Goal: Task Accomplishment & Management: Manage account settings

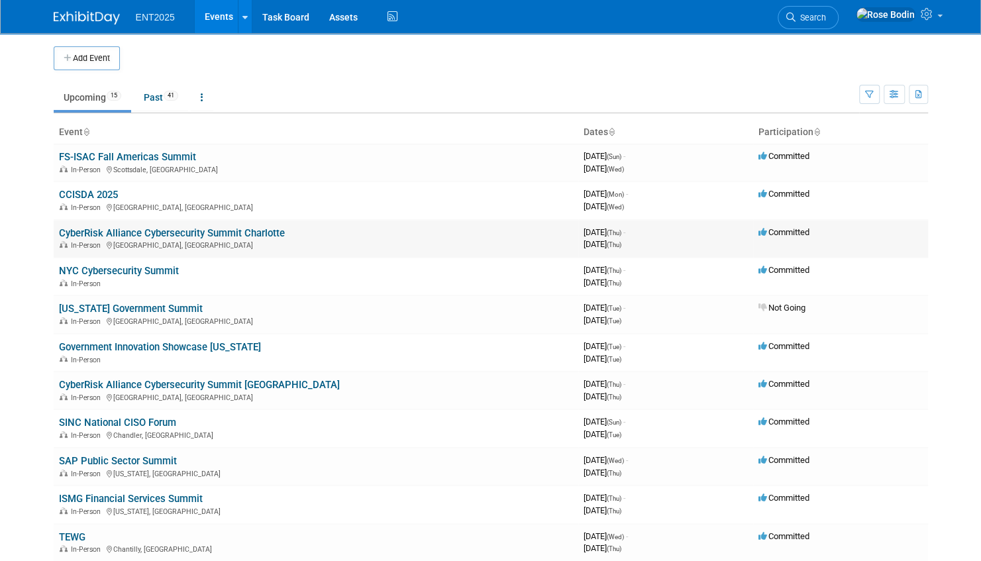
click at [266, 228] on link "CyberRisk Alliance Cybersecurity Summit Charlotte" at bounding box center [172, 233] width 226 height 12
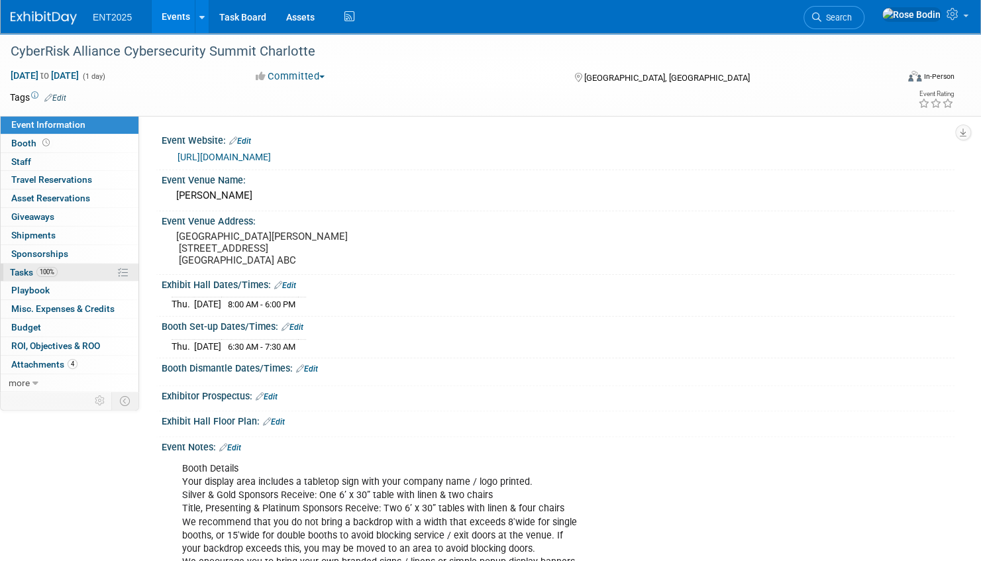
click at [97, 269] on link "100% Tasks 100%" at bounding box center [70, 273] width 138 height 18
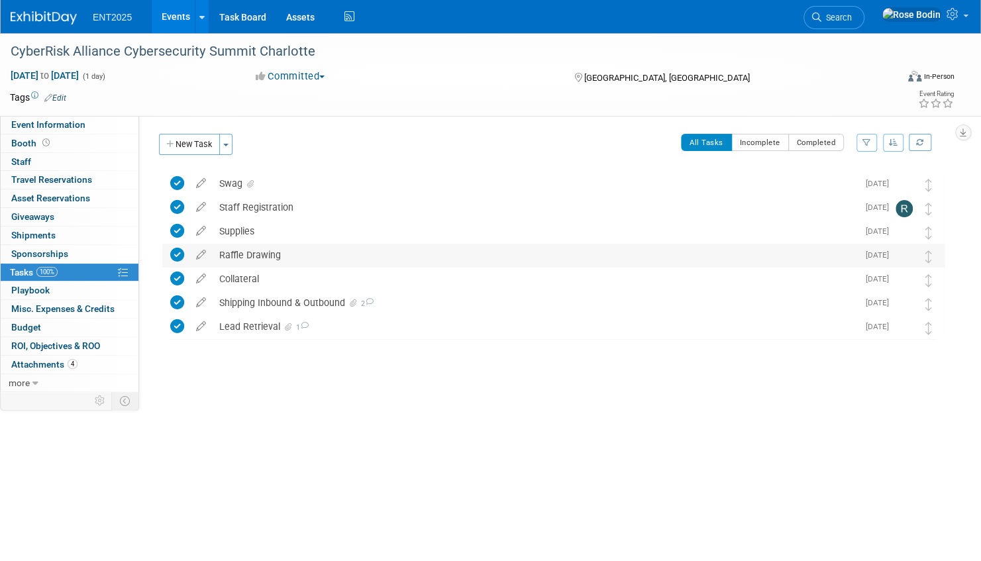
click at [313, 258] on div "Raffle Drawing" at bounding box center [535, 255] width 645 height 23
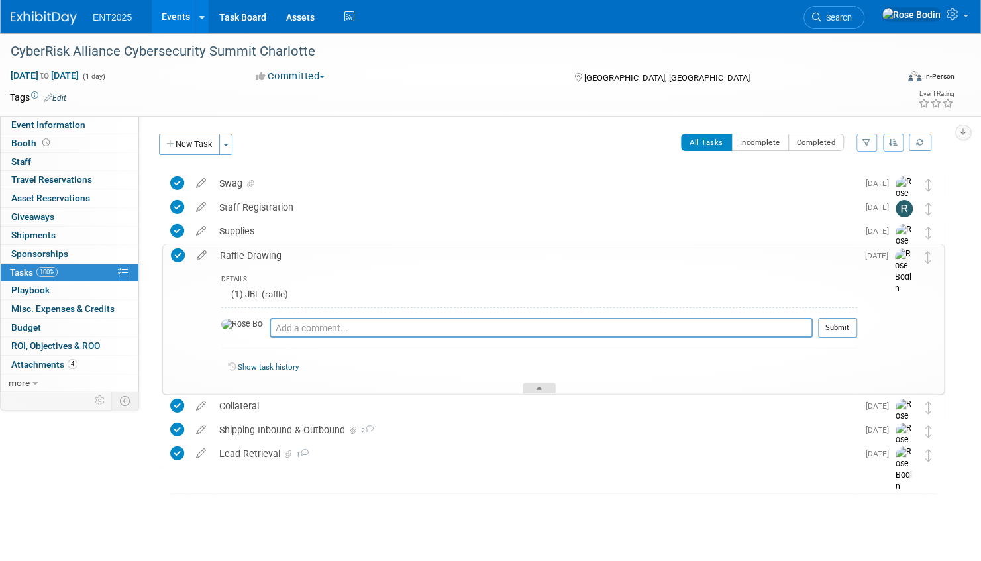
click at [542, 387] on icon at bounding box center [538, 391] width 5 height 8
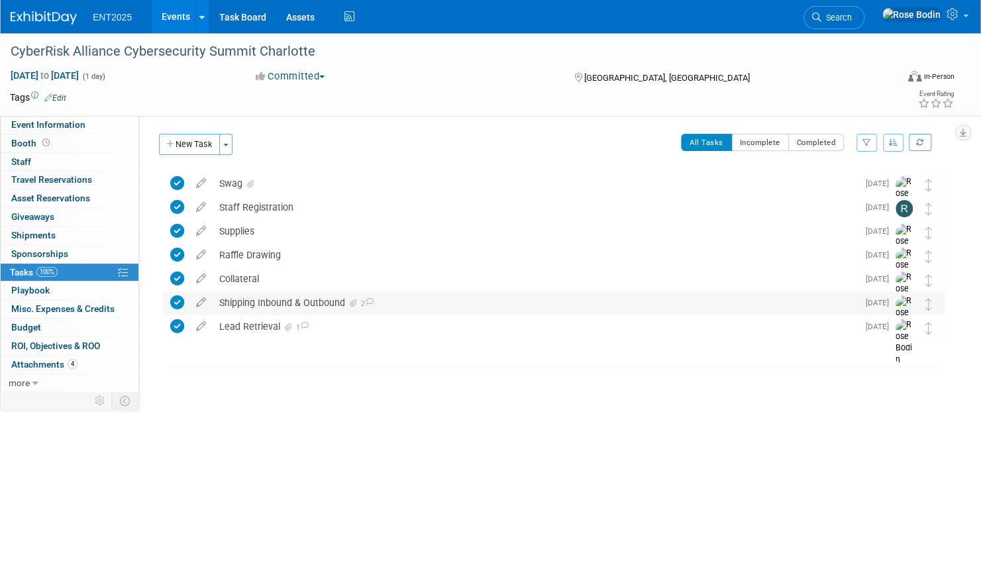
click at [424, 305] on div "Shipping Inbound & Outbound 2" at bounding box center [535, 302] width 645 height 23
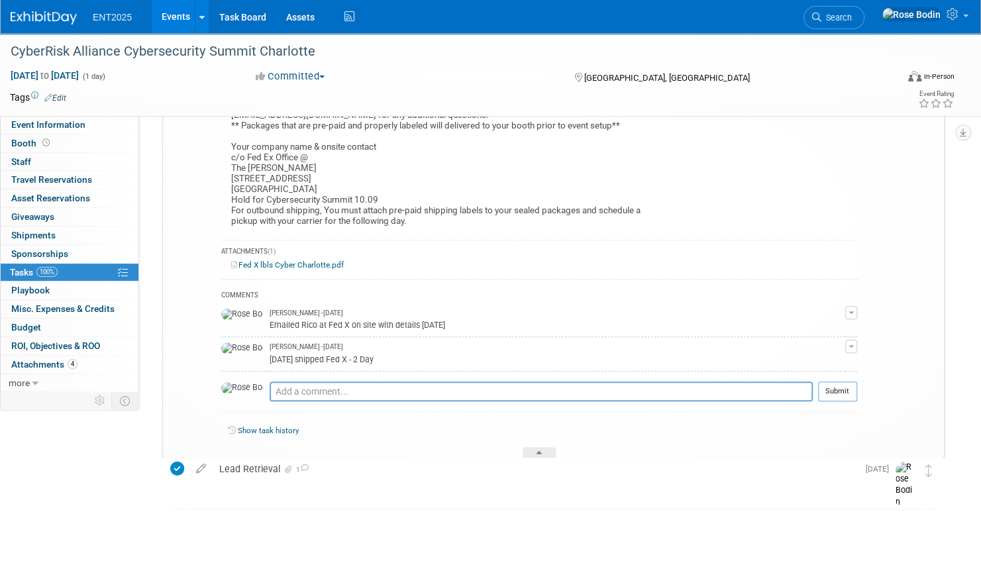
scroll to position [271, 0]
click at [538, 450] on icon at bounding box center [538, 454] width 5 height 8
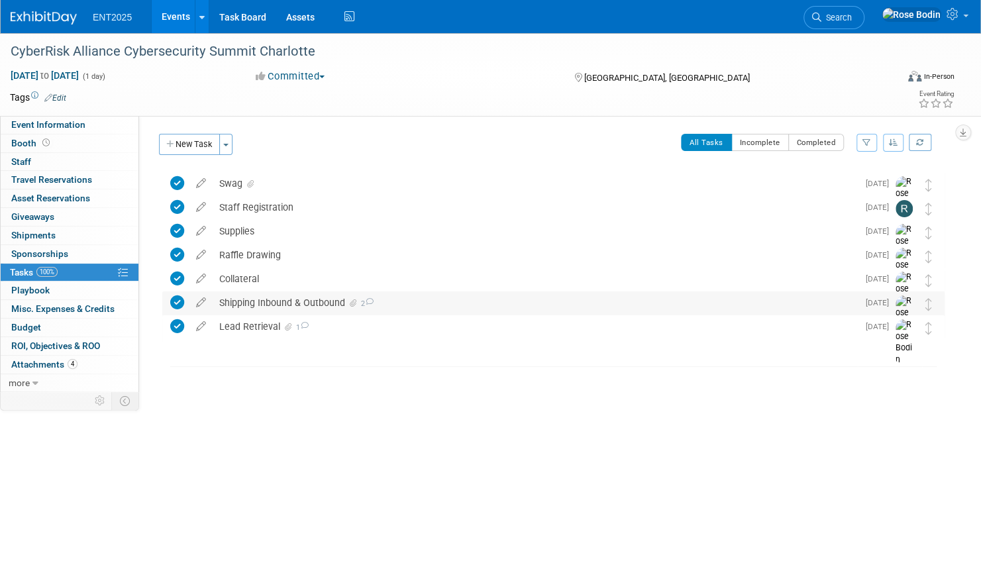
scroll to position [0, 0]
click at [166, 13] on link "Events" at bounding box center [176, 16] width 48 height 33
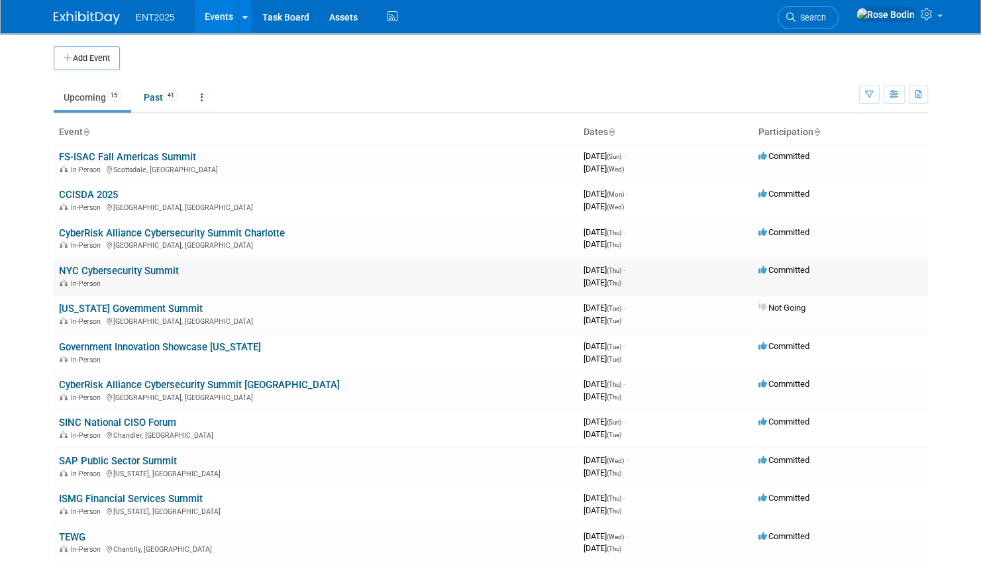
click at [114, 268] on link "NYC Cybersecurity Summit" at bounding box center [119, 271] width 120 height 12
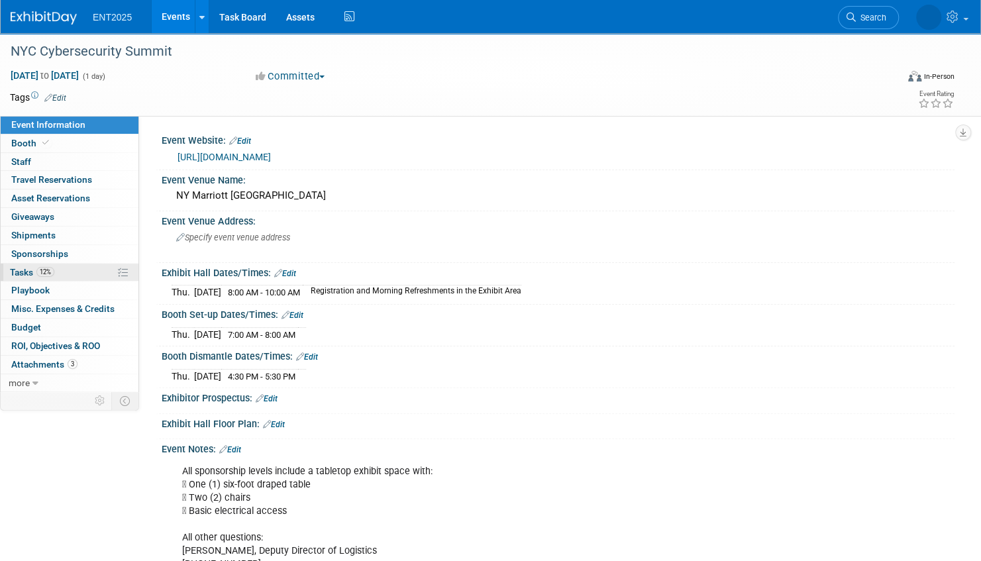
click at [89, 269] on link "12% Tasks 12%" at bounding box center [70, 273] width 138 height 18
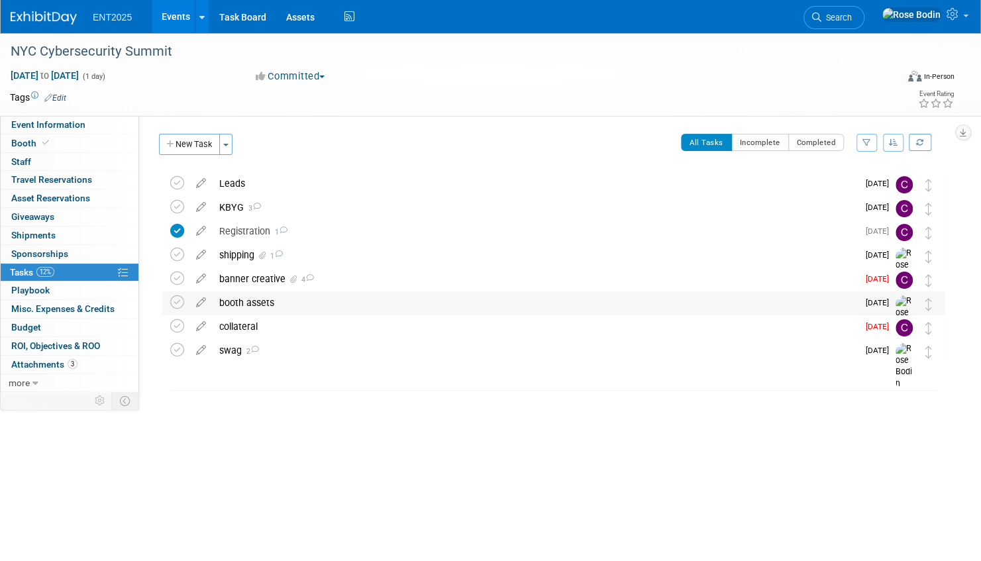
click at [336, 305] on div "booth assets" at bounding box center [535, 302] width 645 height 23
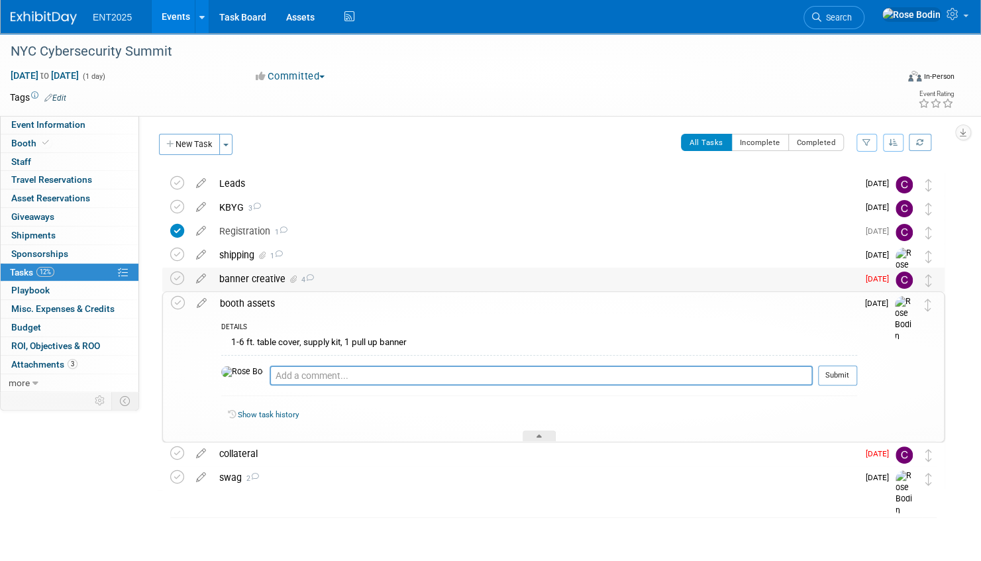
click at [358, 279] on div "banner creative 4" at bounding box center [535, 278] width 645 height 23
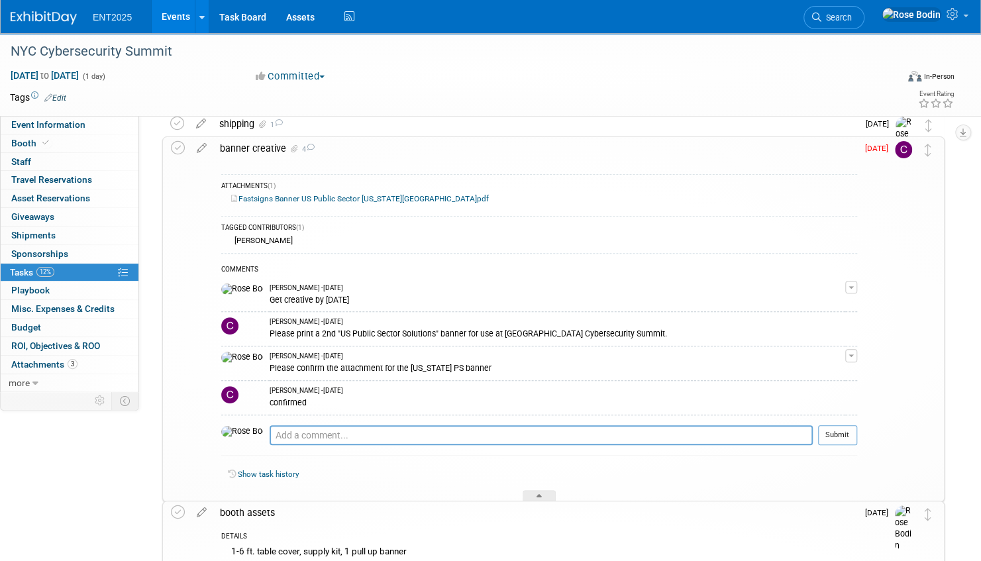
scroll to position [132, 0]
click at [201, 144] on icon at bounding box center [201, 144] width 23 height 17
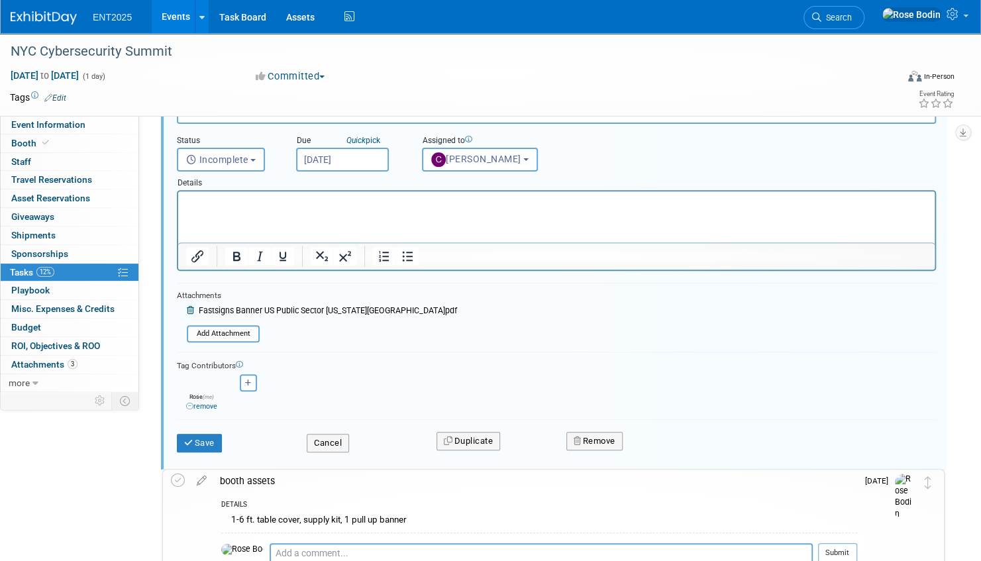
scroll to position [206, 0]
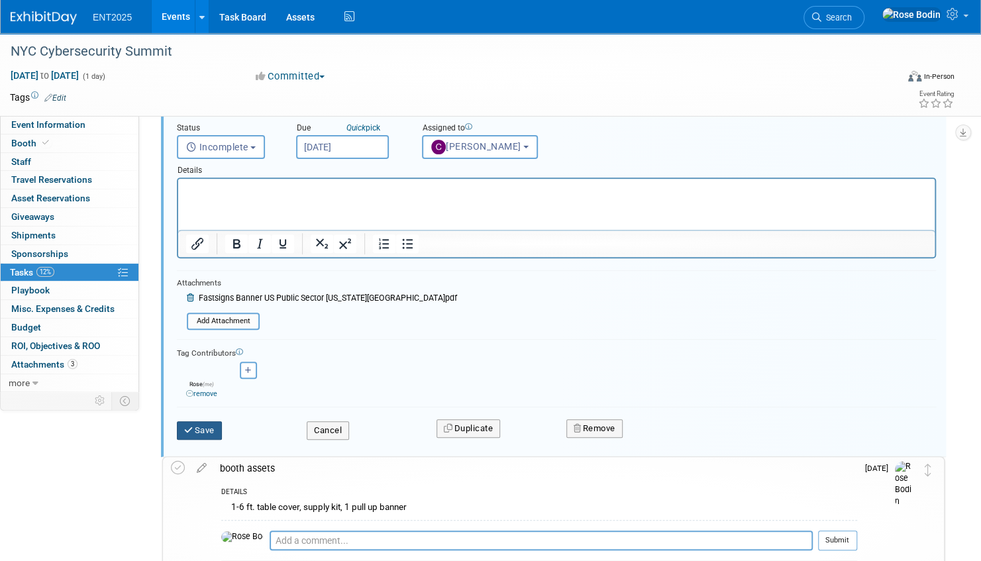
click at [207, 426] on button "Save" at bounding box center [199, 430] width 45 height 19
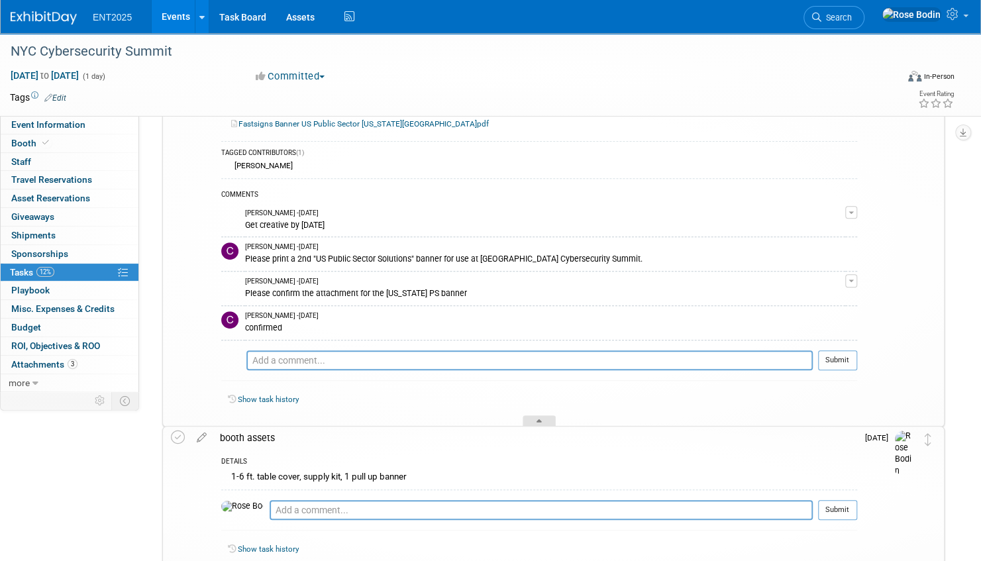
click at [540, 419] on icon at bounding box center [538, 423] width 5 height 8
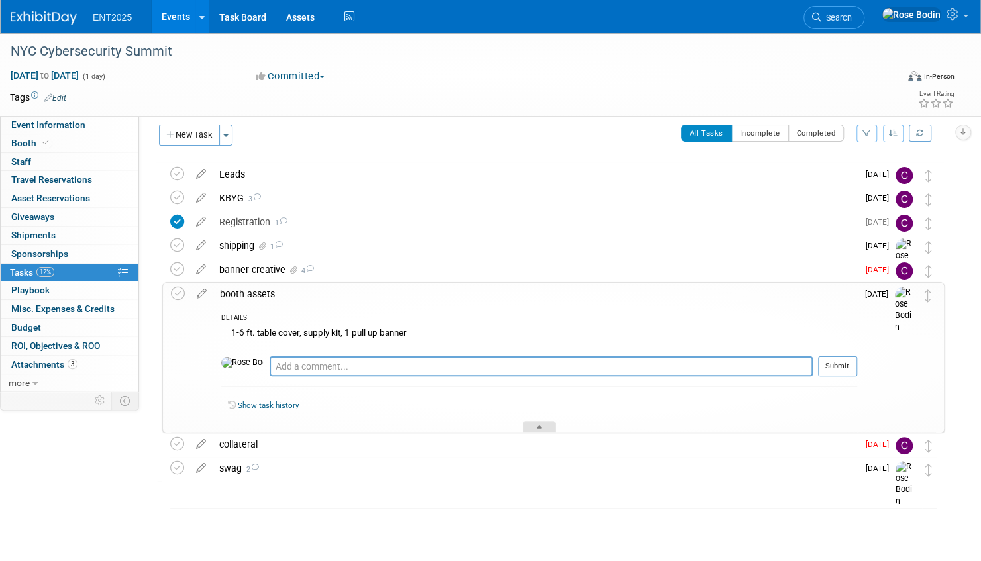
click at [540, 425] on icon at bounding box center [538, 429] width 5 height 8
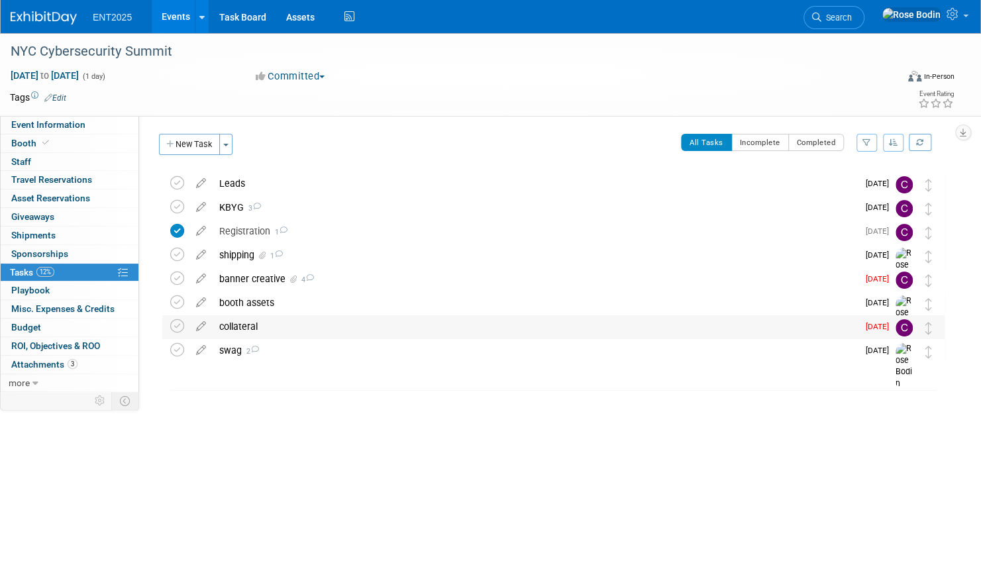
click at [407, 331] on div "collateral" at bounding box center [535, 326] width 645 height 23
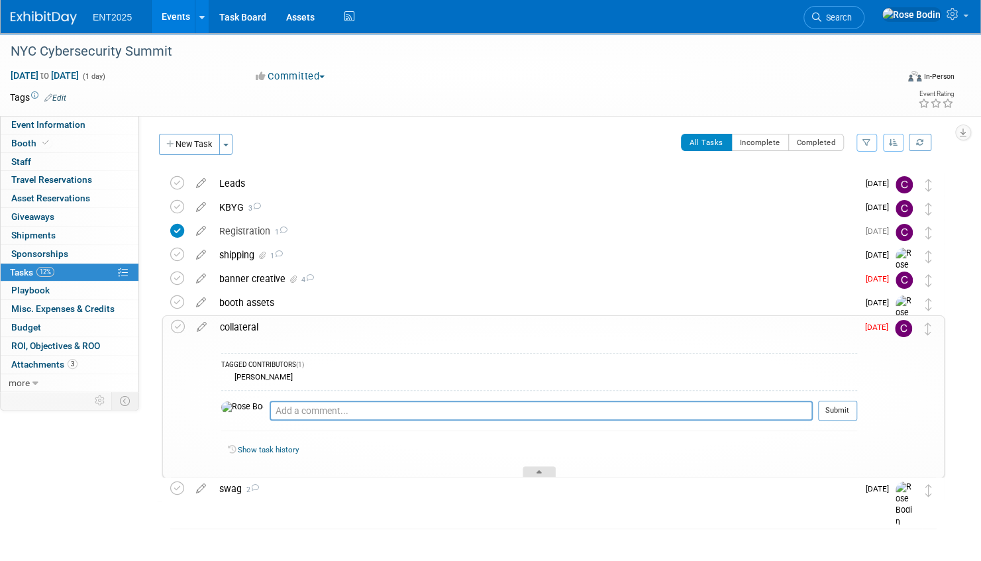
click at [538, 469] on div at bounding box center [538, 471] width 33 height 11
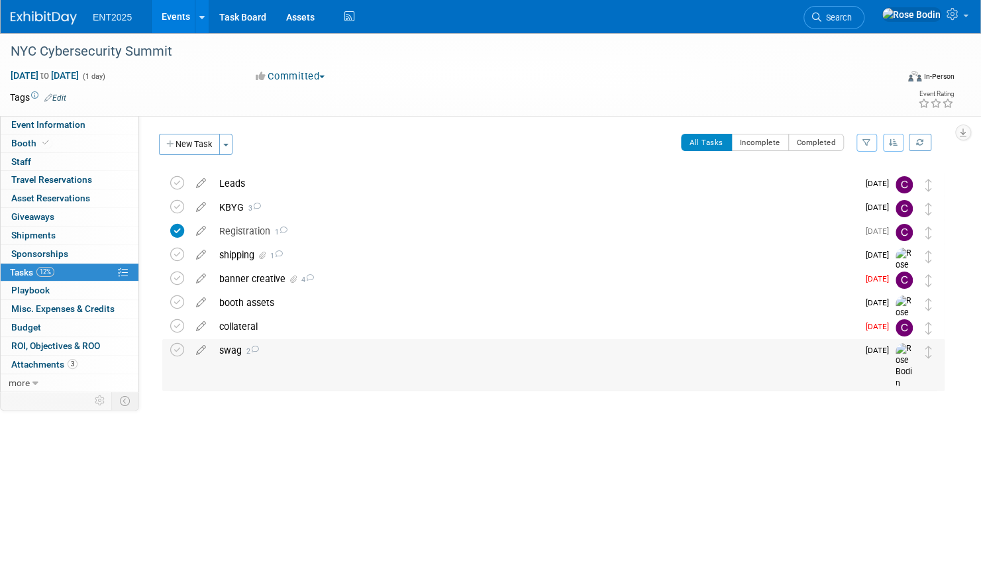
click at [446, 348] on div "swag 2" at bounding box center [535, 350] width 645 height 23
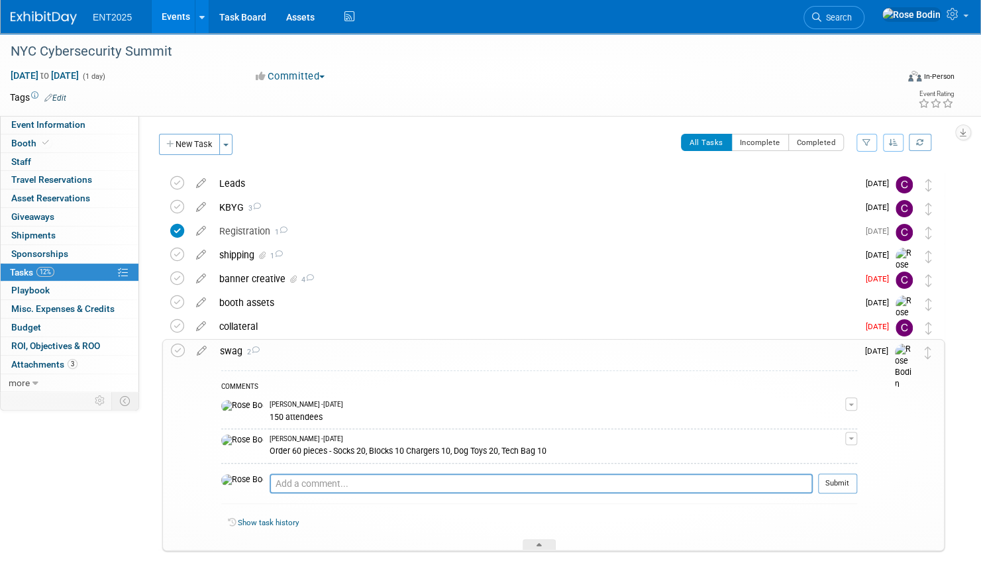
click at [538, 540] on div at bounding box center [538, 544] width 33 height 11
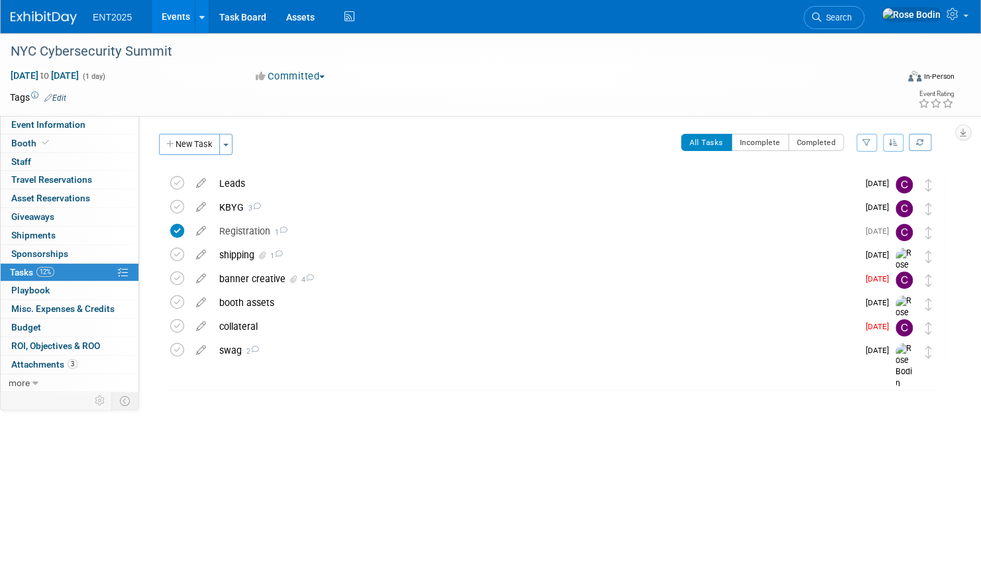
click at [172, 13] on link "Events" at bounding box center [176, 16] width 48 height 33
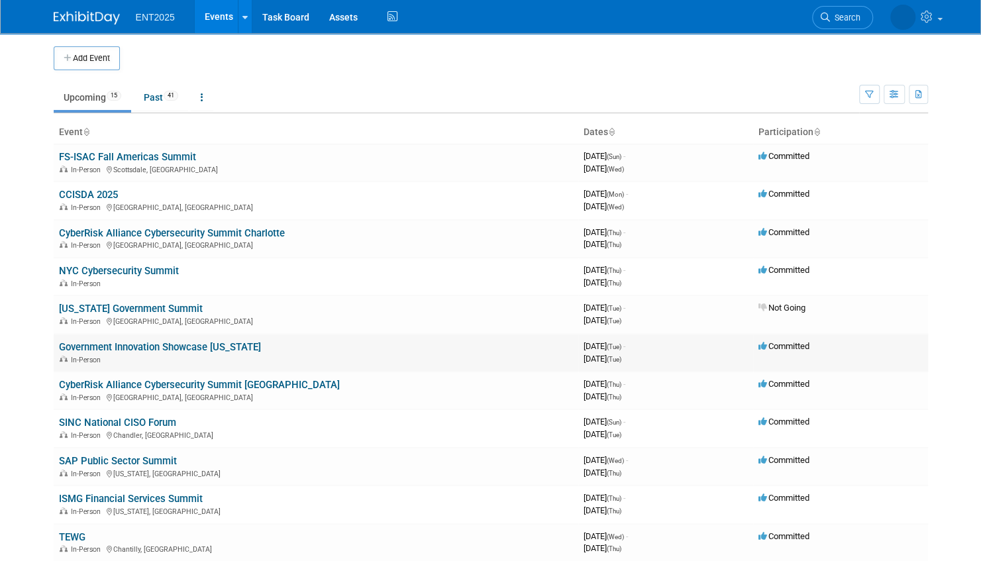
drag, startPoint x: 56, startPoint y: 303, endPoint x: 841, endPoint y: 360, distance: 786.6
click at [841, 360] on tbody "FS-ISAC Fall Americas Summit In-Person [GEOGRAPHIC_DATA], [GEOGRAPHIC_DATA] 396…" at bounding box center [491, 428] width 874 height 569
copy tbody "Florida Government Summit In-Person Tallahassee, FL 3970598400 October 28, 2025…"
click at [536, 65] on td at bounding box center [502, 58] width 765 height 24
click at [251, 383] on link "CyberRisk Alliance Cybersecurity Summit [GEOGRAPHIC_DATA]" at bounding box center [199, 385] width 281 height 12
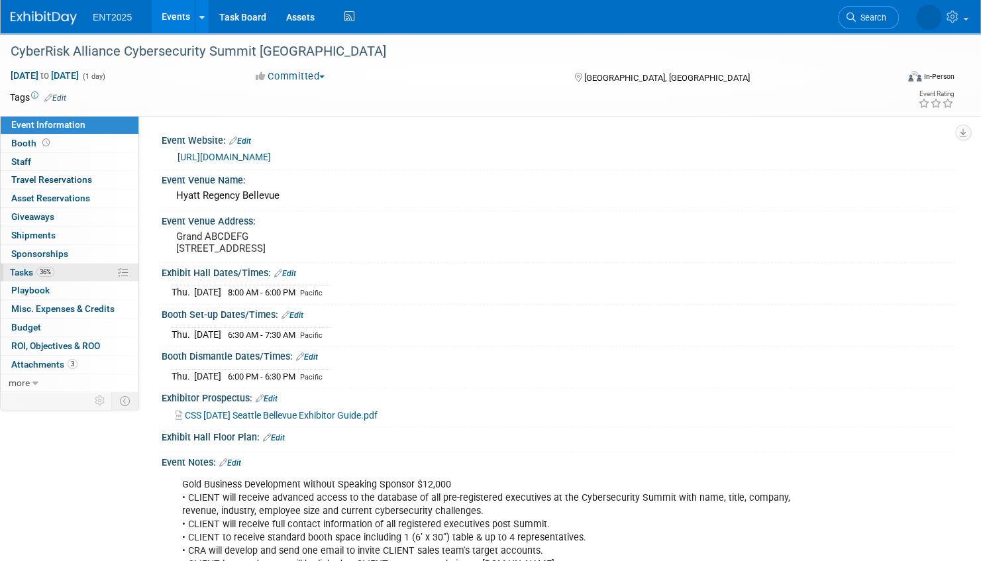
click at [85, 273] on link "36% Tasks 36%" at bounding box center [70, 273] width 138 height 18
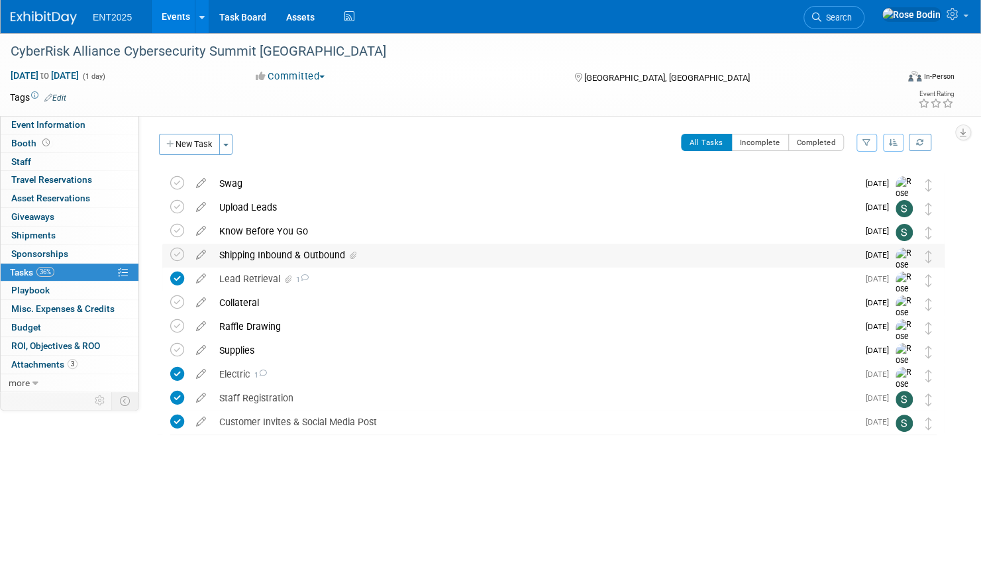
click at [418, 253] on div "Shipping Inbound & Outbound" at bounding box center [535, 255] width 645 height 23
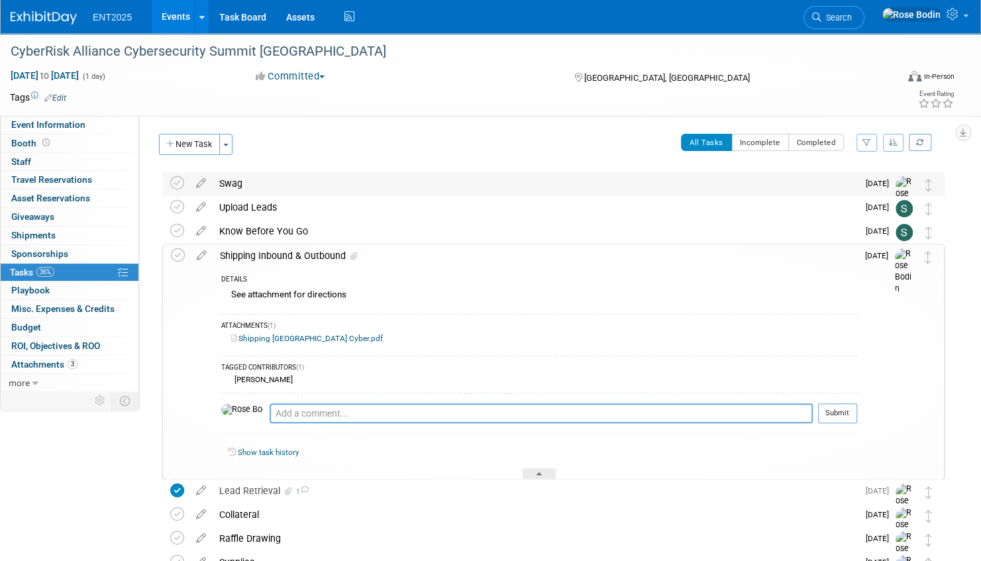
click at [403, 185] on div "Swag" at bounding box center [535, 183] width 645 height 23
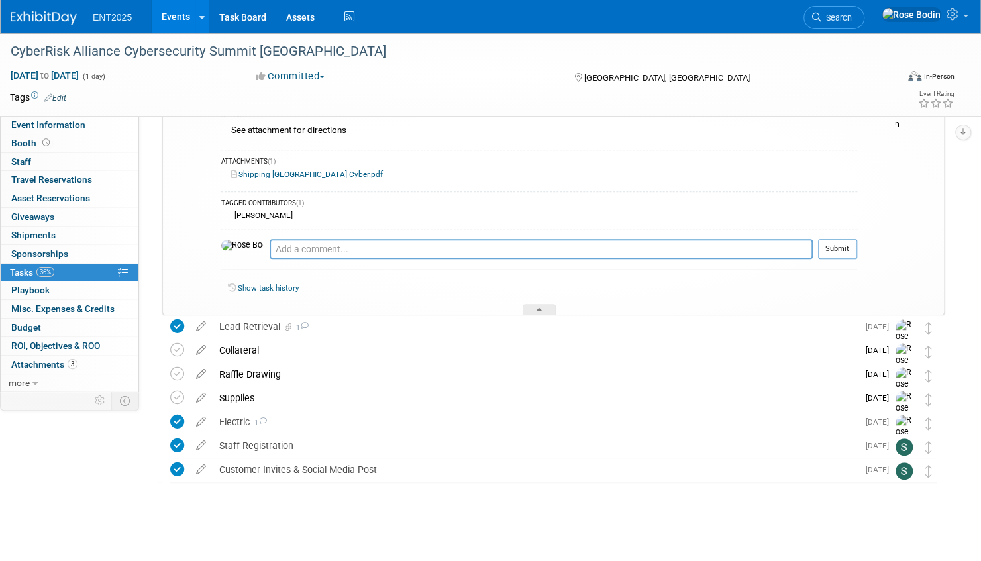
scroll to position [346, 0]
click at [438, 369] on div "Raffle Drawing" at bounding box center [535, 373] width 645 height 23
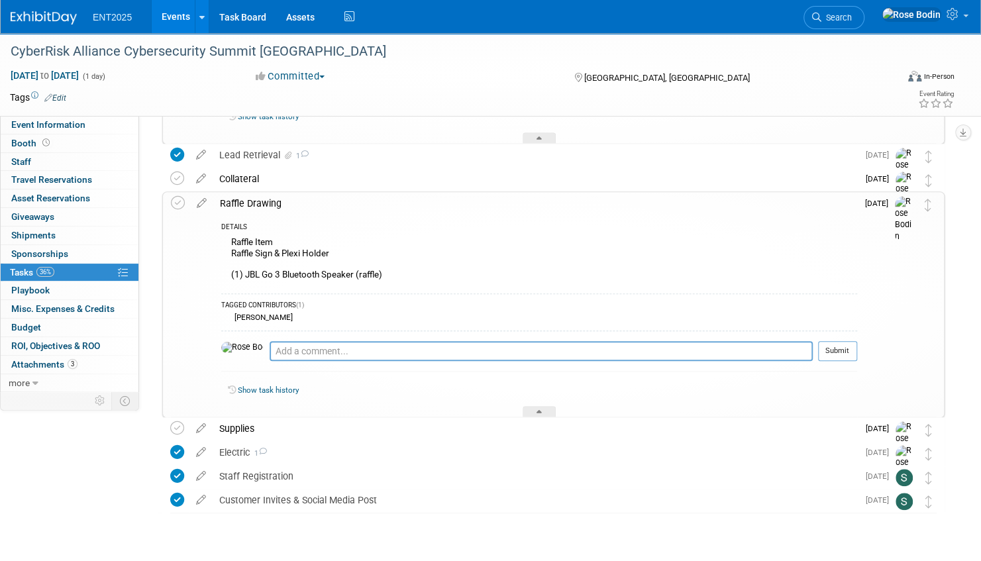
scroll to position [548, 0]
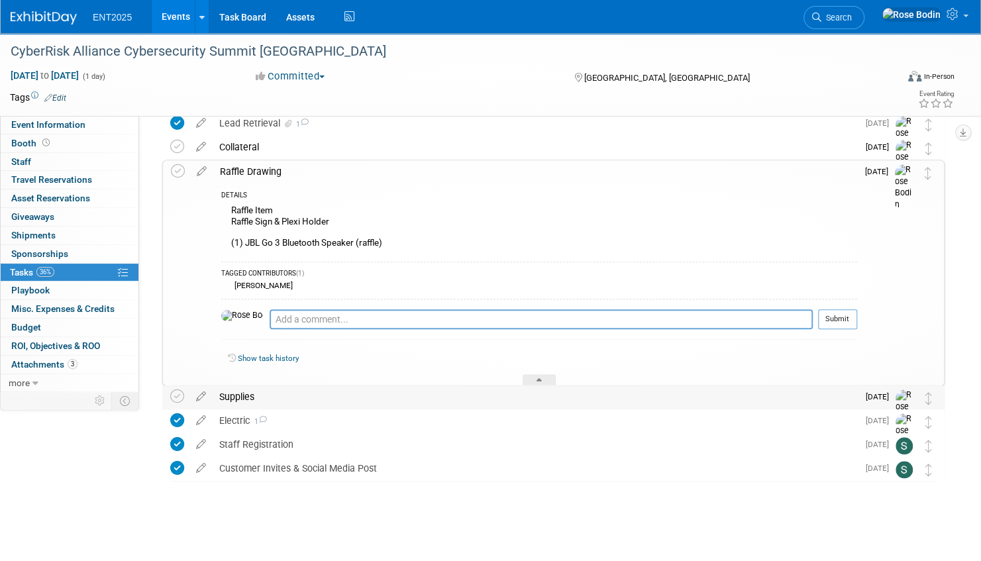
click at [473, 397] on div "Supplies" at bounding box center [535, 396] width 645 height 23
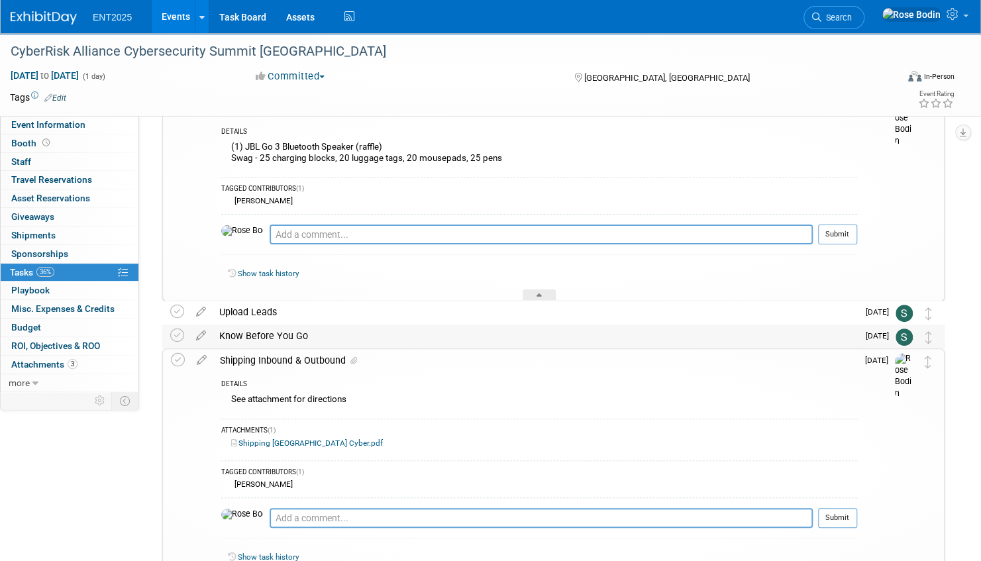
scroll to position [0, 0]
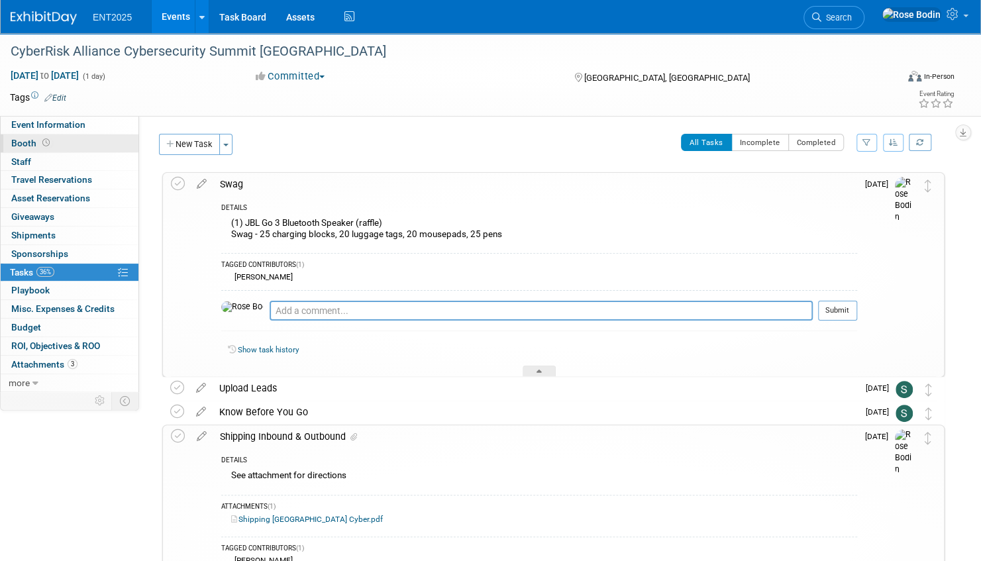
click at [69, 140] on link "Booth" at bounding box center [70, 143] width 138 height 18
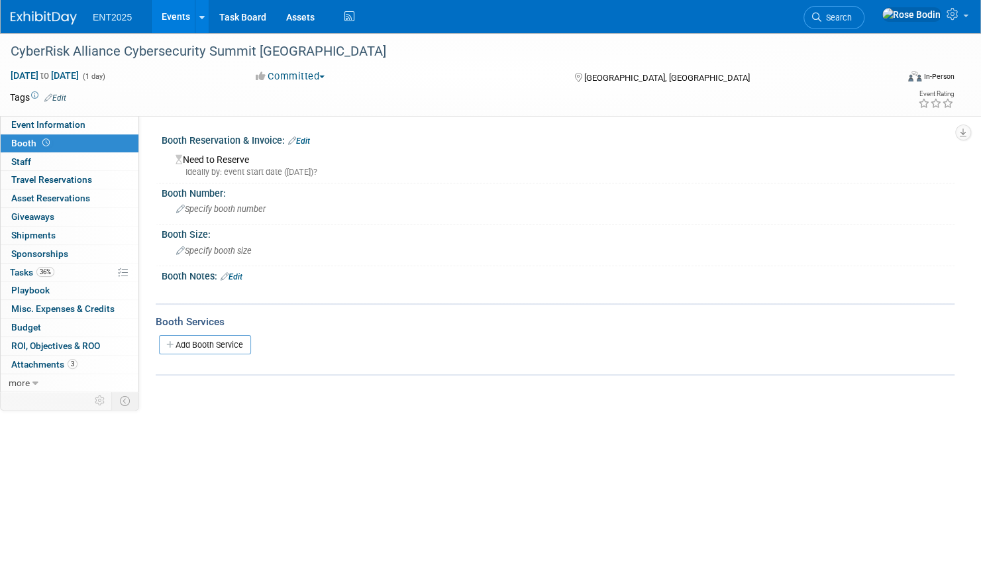
click at [306, 140] on link "Edit" at bounding box center [299, 140] width 22 height 9
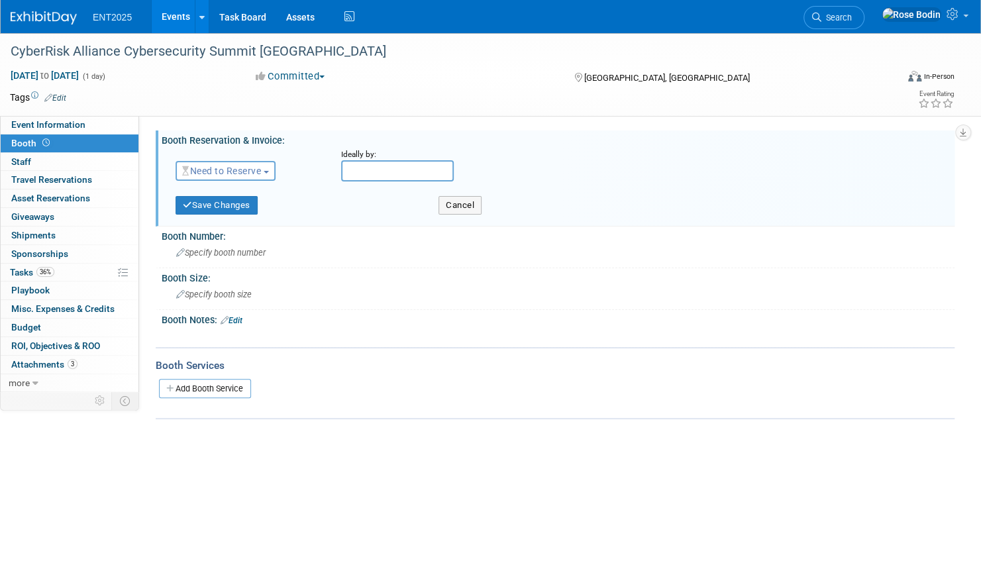
click at [260, 170] on span "Need to Reserve" at bounding box center [221, 171] width 79 height 11
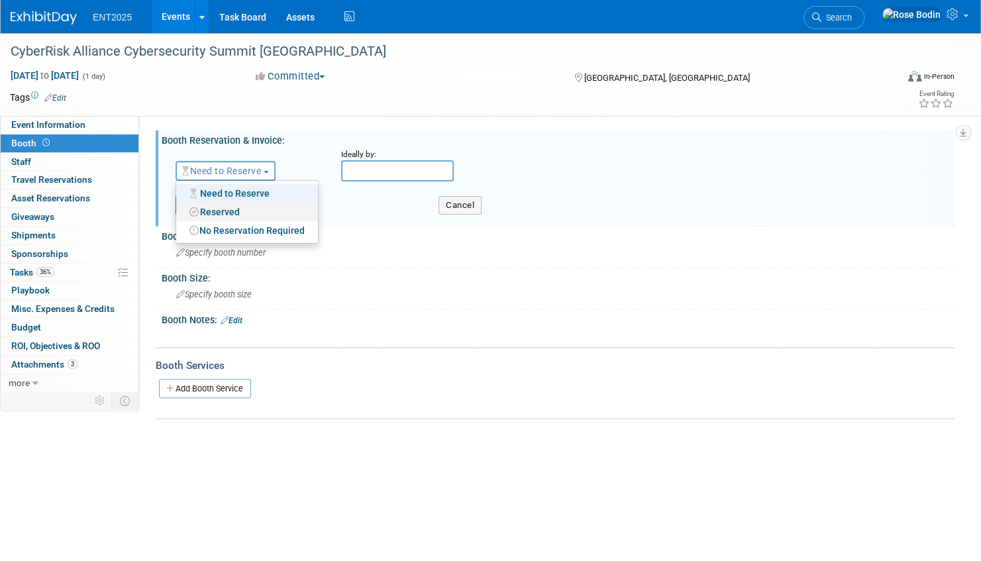
click at [242, 208] on link "Reserved" at bounding box center [247, 212] width 142 height 19
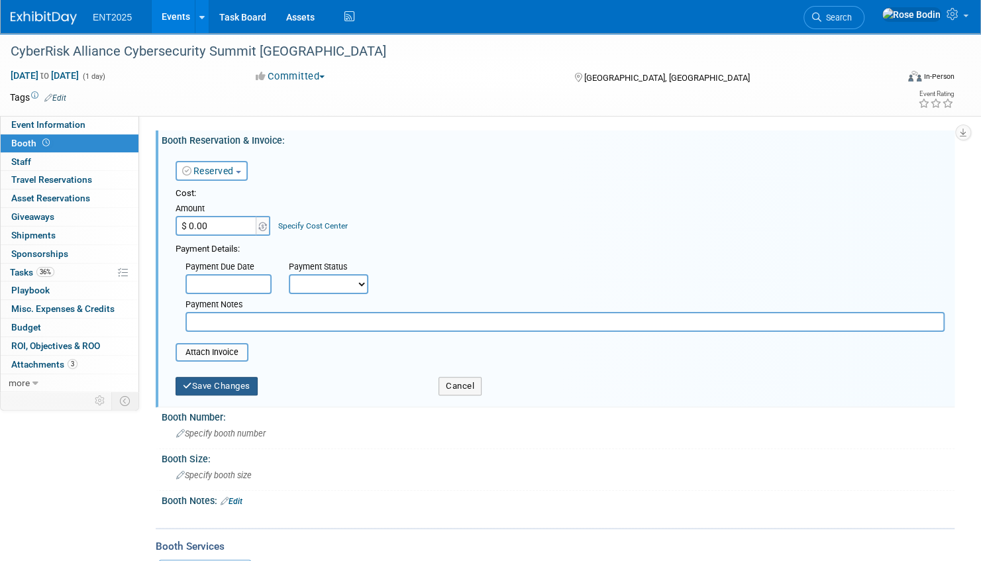
click at [220, 382] on button "Save Changes" at bounding box center [216, 386] width 82 height 19
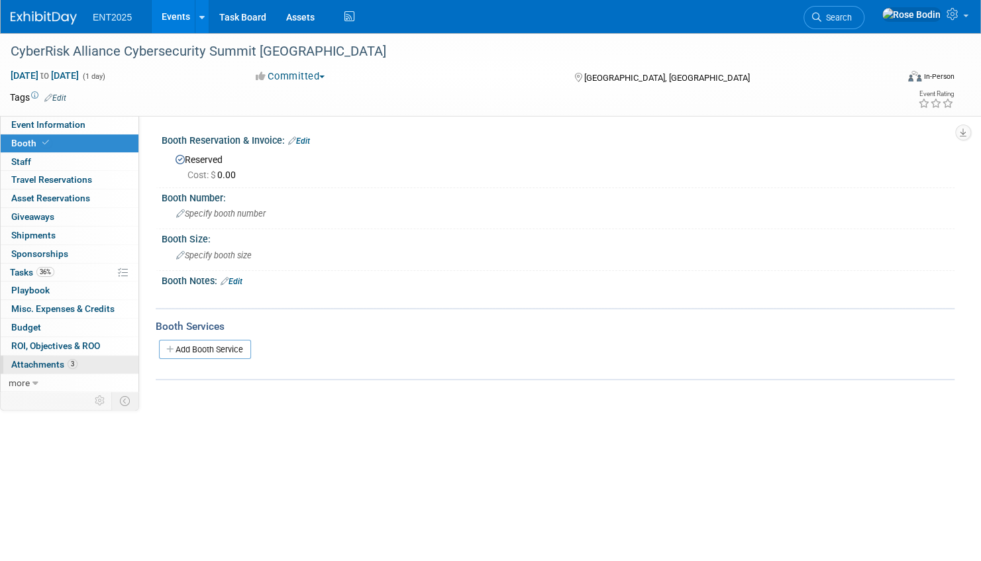
click at [95, 359] on link "3 Attachments 3" at bounding box center [70, 365] width 138 height 18
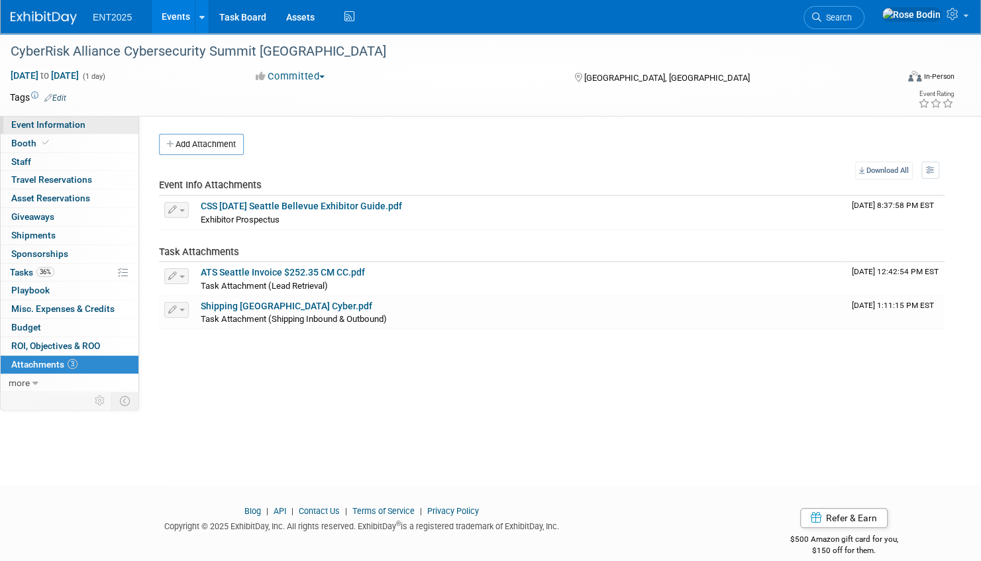
click at [112, 123] on link "Event Information" at bounding box center [70, 125] width 138 height 18
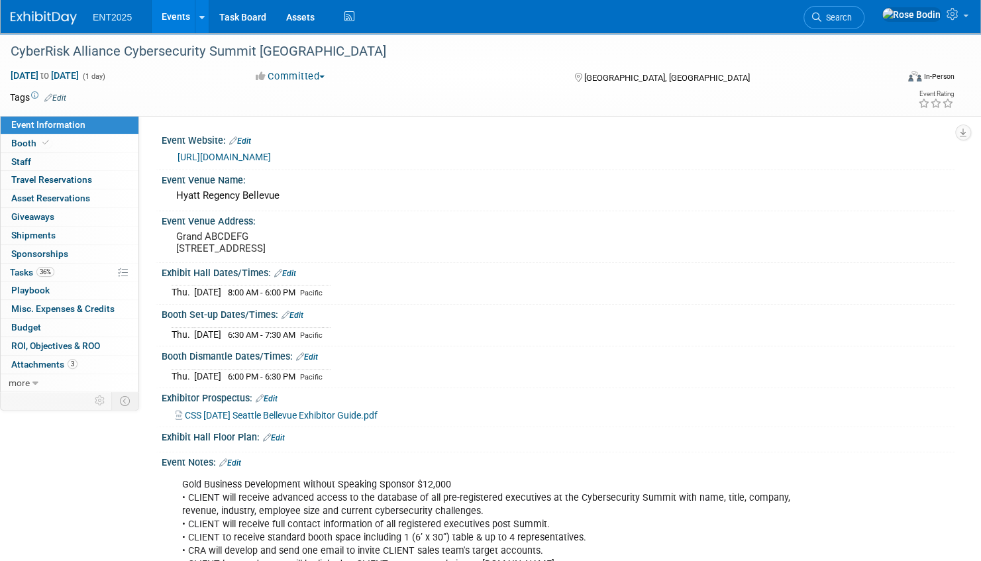
click at [179, 12] on link "Events" at bounding box center [176, 16] width 48 height 33
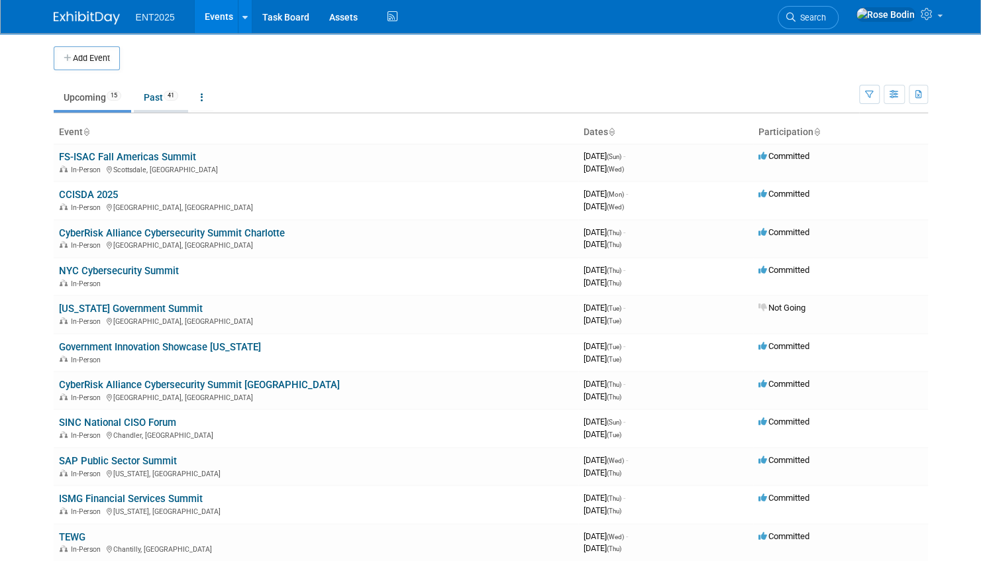
click at [156, 97] on link "Past 41" at bounding box center [161, 97] width 54 height 25
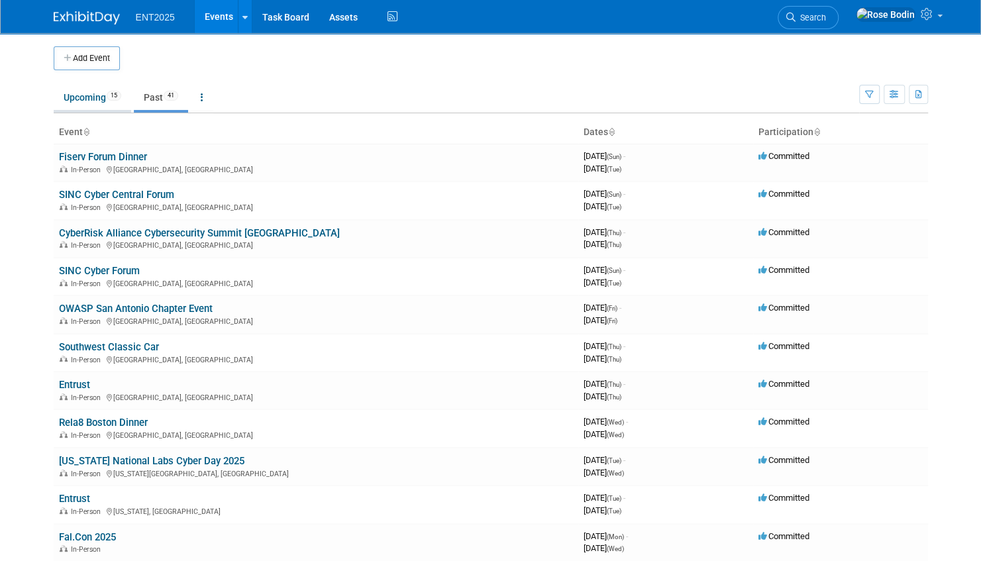
click at [98, 94] on link "Upcoming 15" at bounding box center [92, 97] width 77 height 25
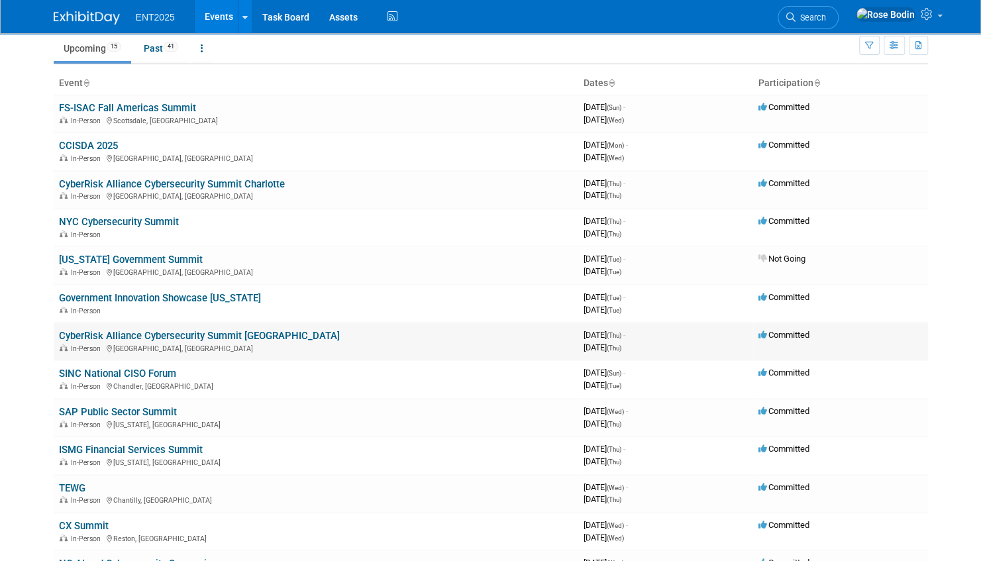
scroll to position [132, 0]
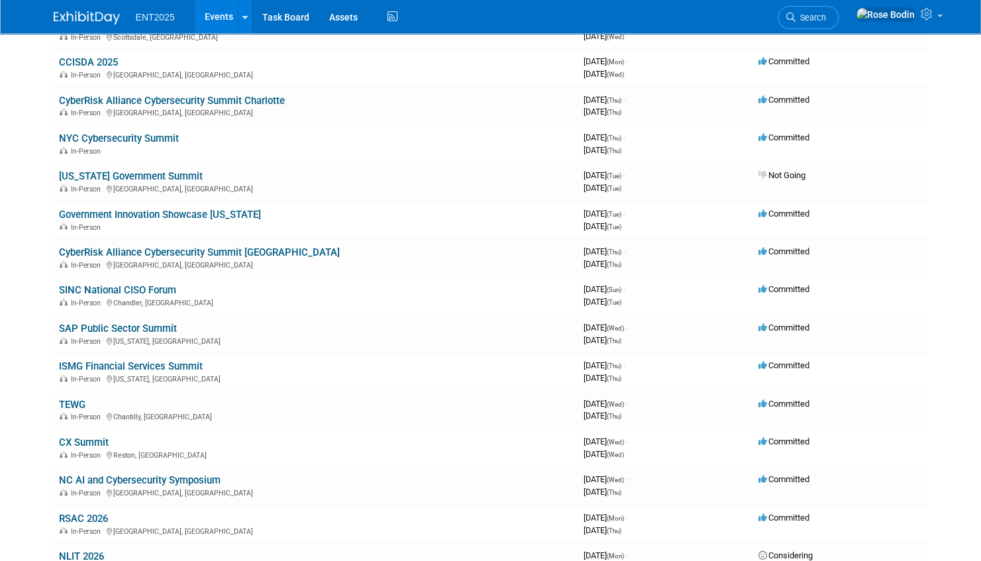
click at [161, 326] on link "SAP Public Sector Summit" at bounding box center [118, 328] width 118 height 12
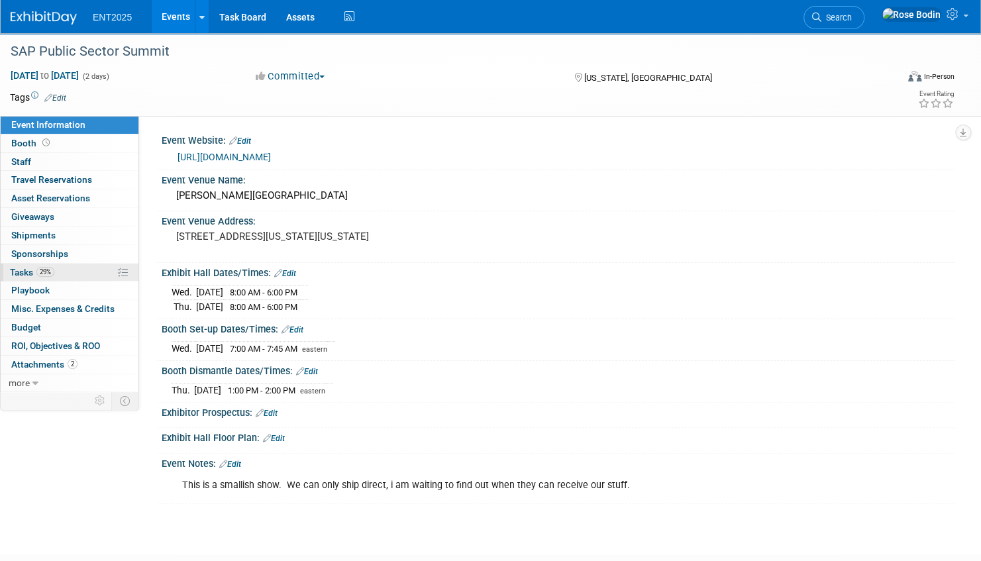
click at [97, 269] on link "29% Tasks 29%" at bounding box center [70, 273] width 138 height 18
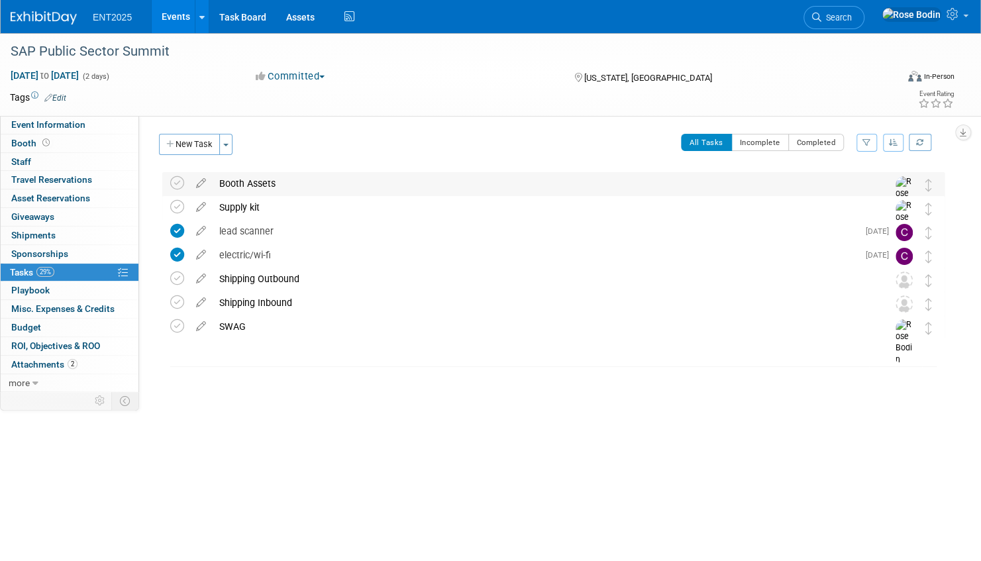
click at [387, 185] on div "Booth Assets" at bounding box center [541, 183] width 656 height 23
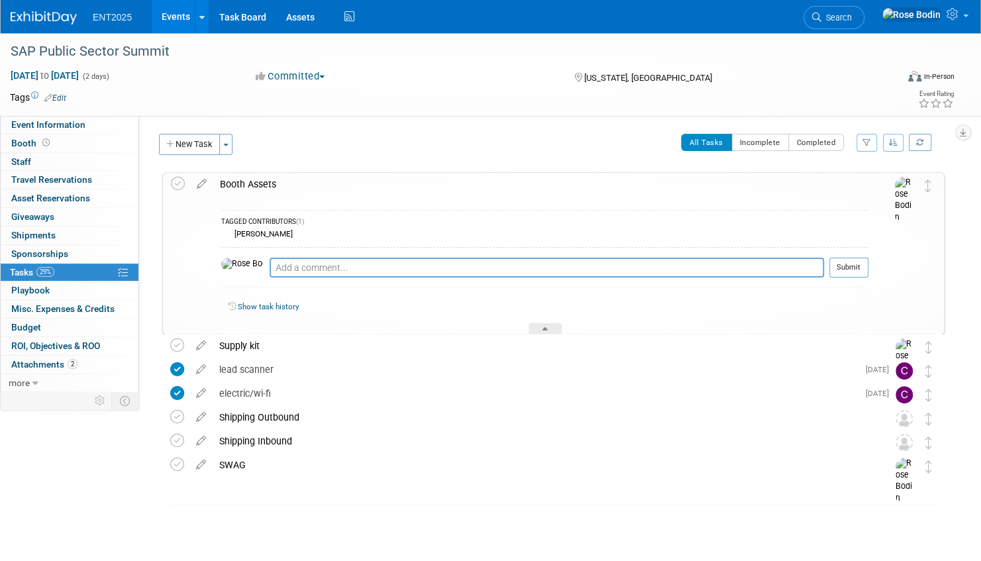
click at [387, 185] on div "Booth Assets" at bounding box center [540, 184] width 655 height 23
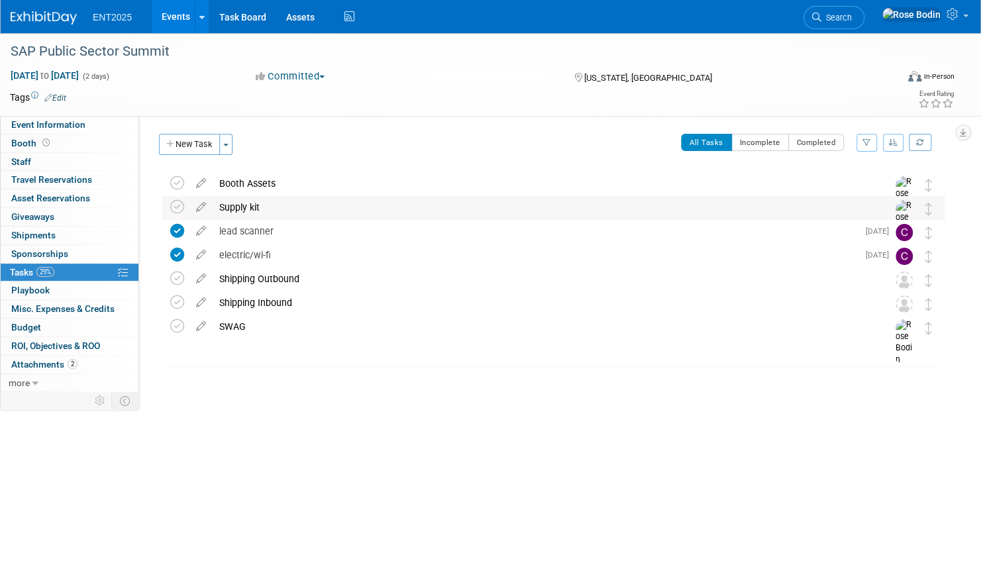
click at [381, 208] on div "Supply kit" at bounding box center [541, 207] width 656 height 23
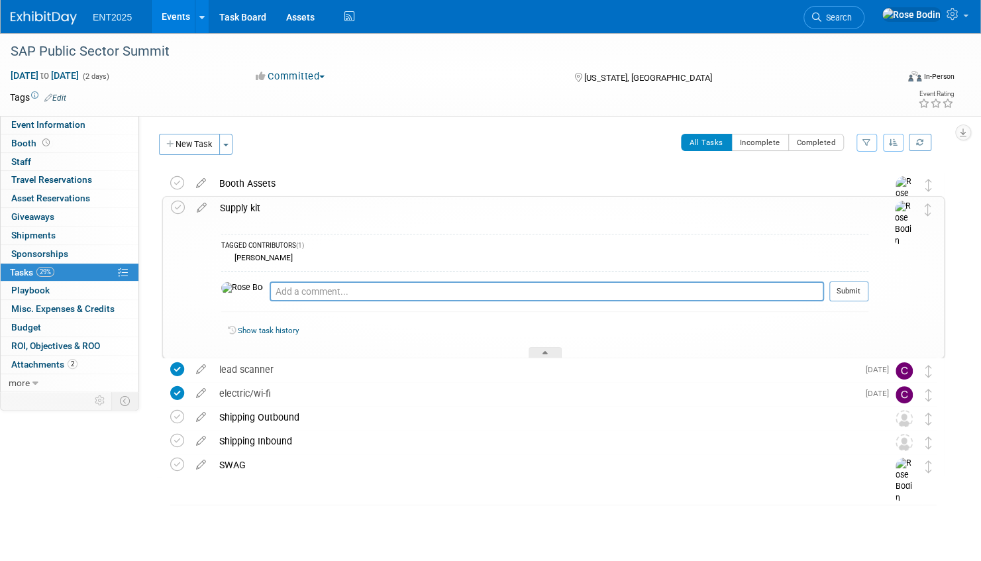
click at [381, 208] on div "Supply kit" at bounding box center [540, 208] width 655 height 23
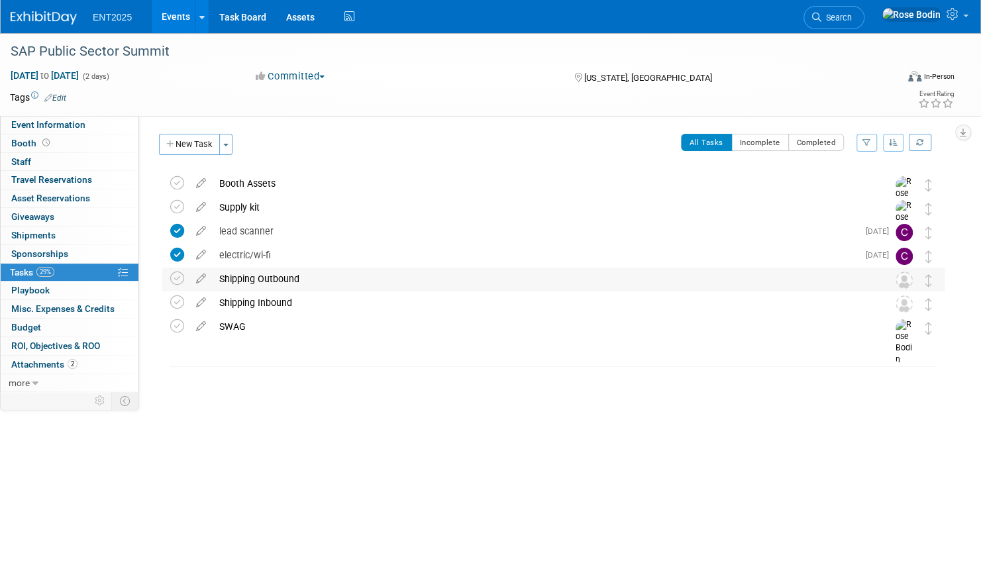
click at [384, 279] on div "Shipping Outbound" at bounding box center [541, 278] width 656 height 23
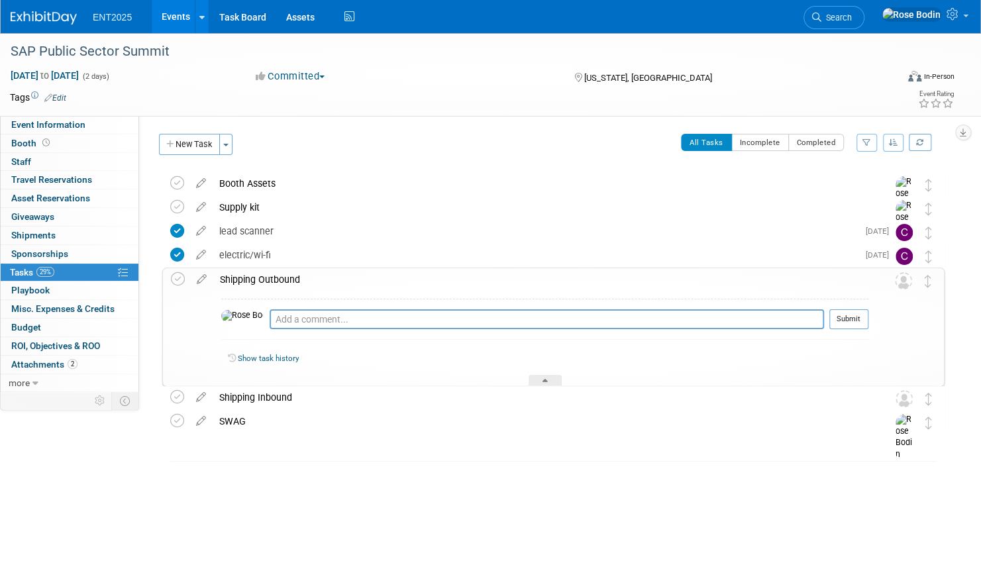
click at [384, 279] on div "Shipping Outbound" at bounding box center [540, 279] width 655 height 23
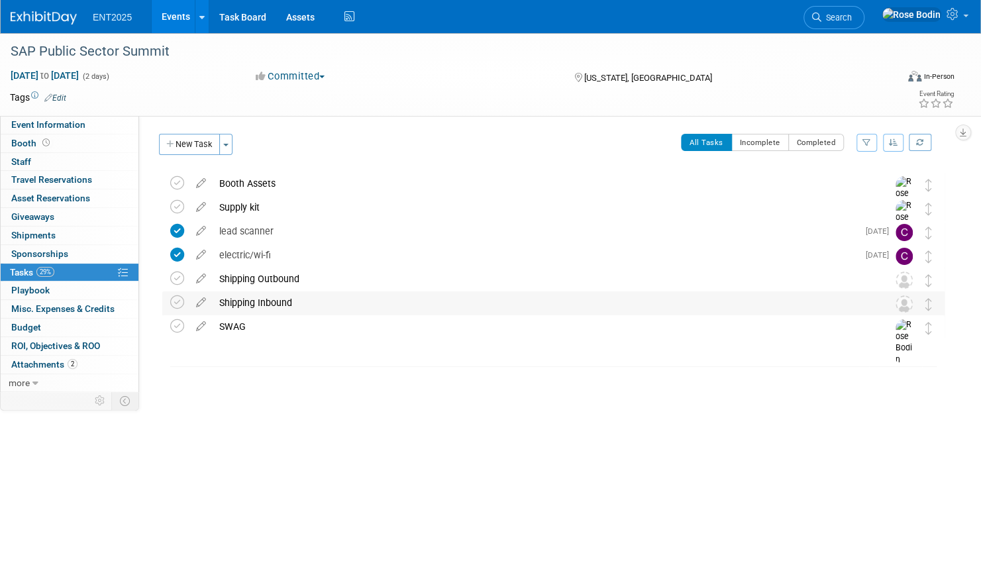
click at [373, 308] on div "Shipping Inbound" at bounding box center [541, 302] width 656 height 23
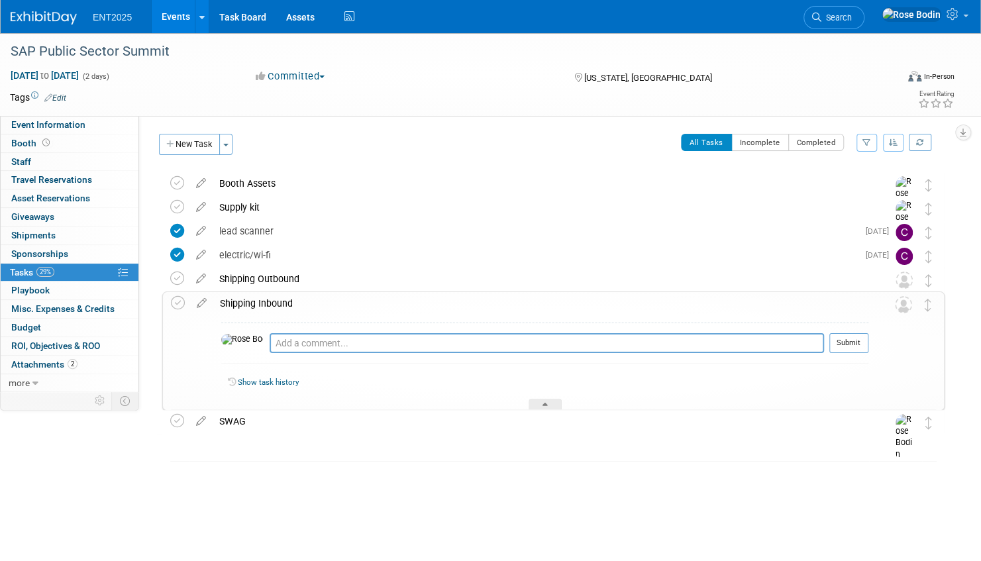
click at [373, 308] on div "Shipping Inbound" at bounding box center [540, 303] width 655 height 23
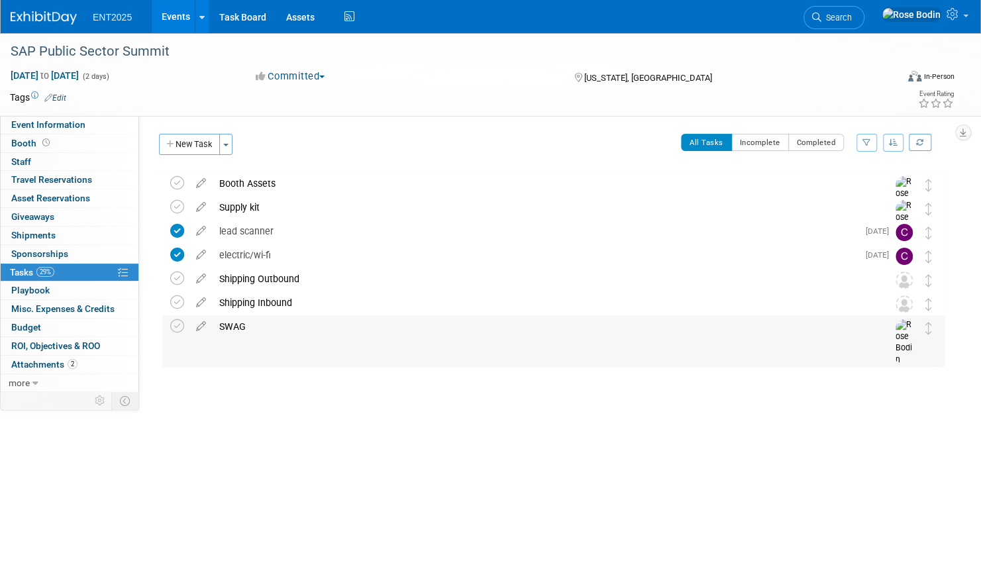
click at [363, 327] on div "SWAG" at bounding box center [541, 326] width 656 height 23
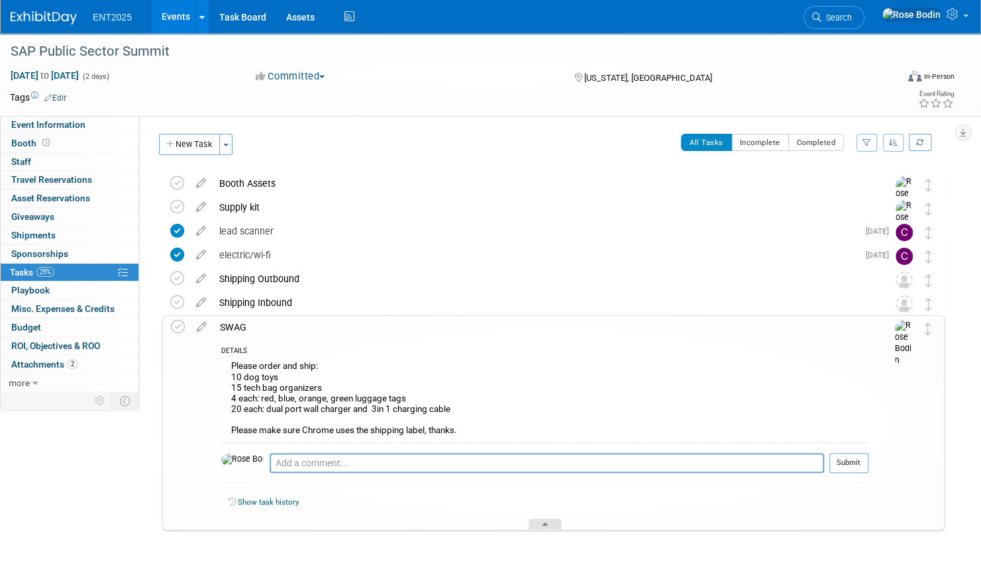
click at [547, 523] on icon at bounding box center [544, 526] width 5 height 8
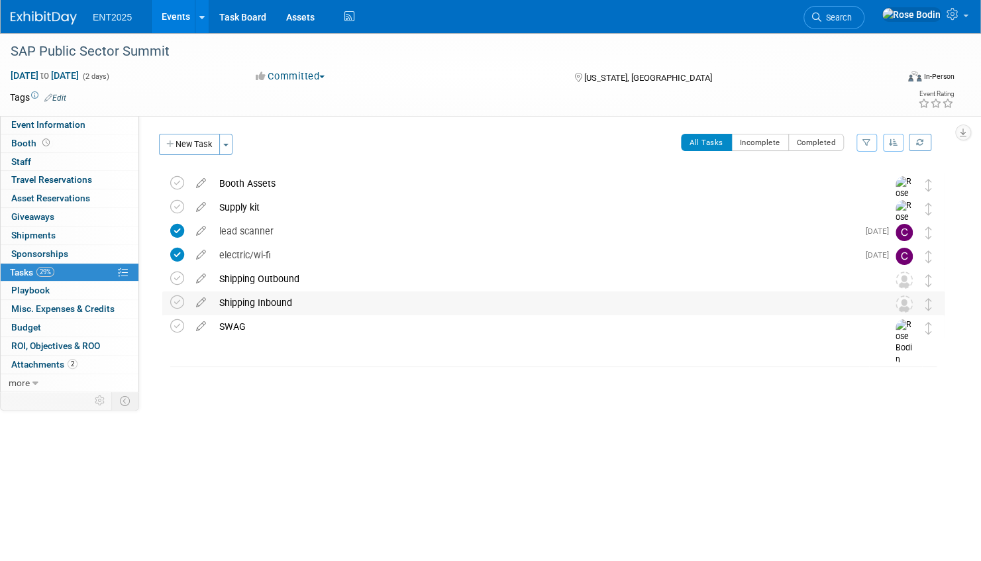
click at [342, 302] on div "Shipping Inbound" at bounding box center [541, 302] width 656 height 23
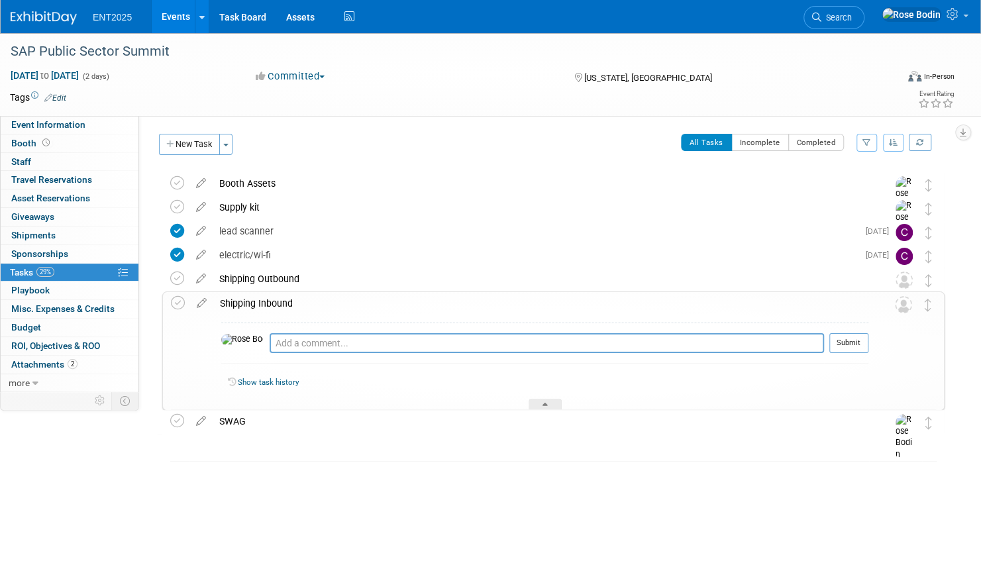
click at [342, 302] on div "Shipping Inbound" at bounding box center [540, 303] width 655 height 23
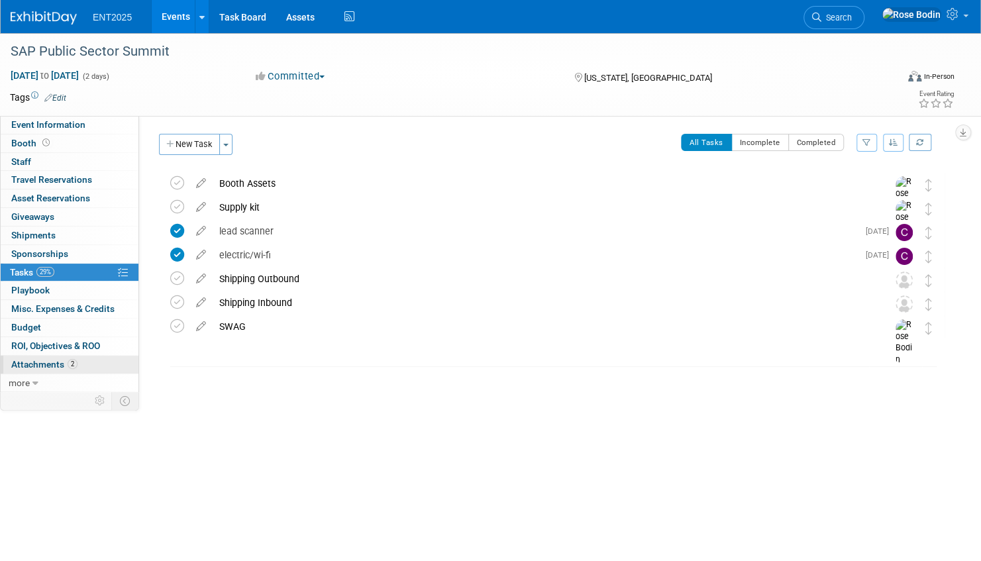
click at [103, 364] on link "2 Attachments 2" at bounding box center [70, 365] width 138 height 18
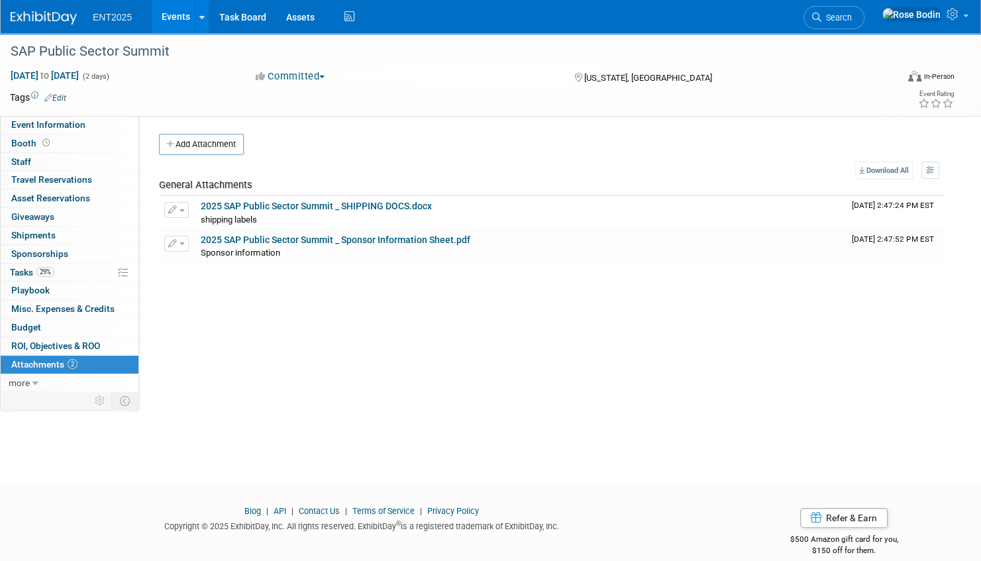
click at [173, 17] on link "Events" at bounding box center [176, 16] width 48 height 33
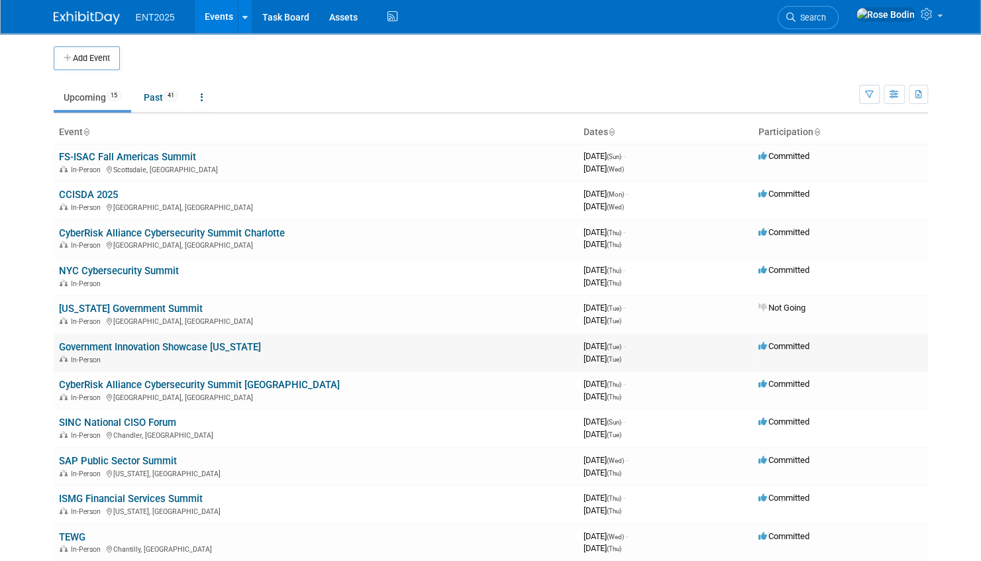
click at [191, 346] on link "Government Innovation Showcase [US_STATE]" at bounding box center [160, 347] width 202 height 12
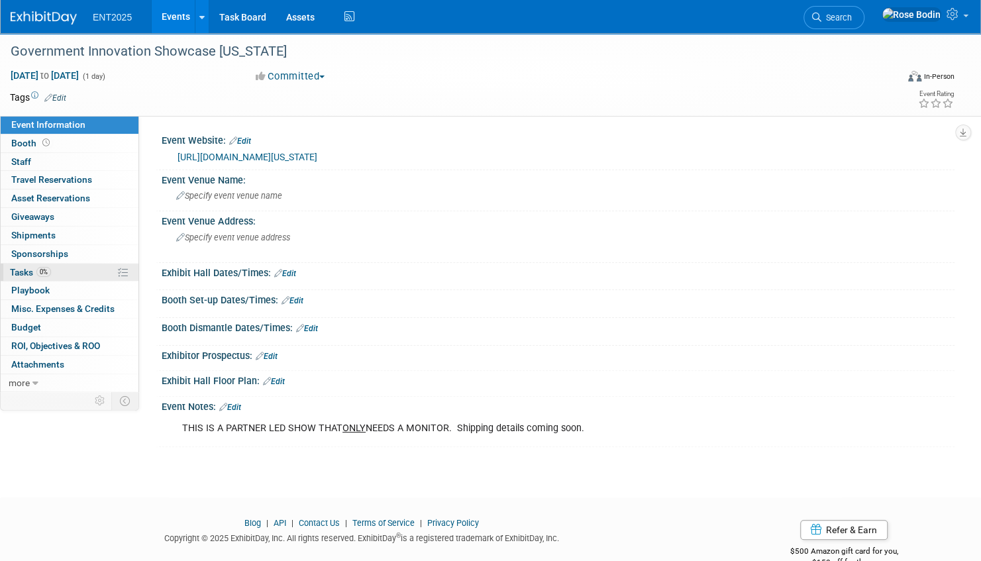
click at [82, 271] on link "0% Tasks 0%" at bounding box center [70, 273] width 138 height 18
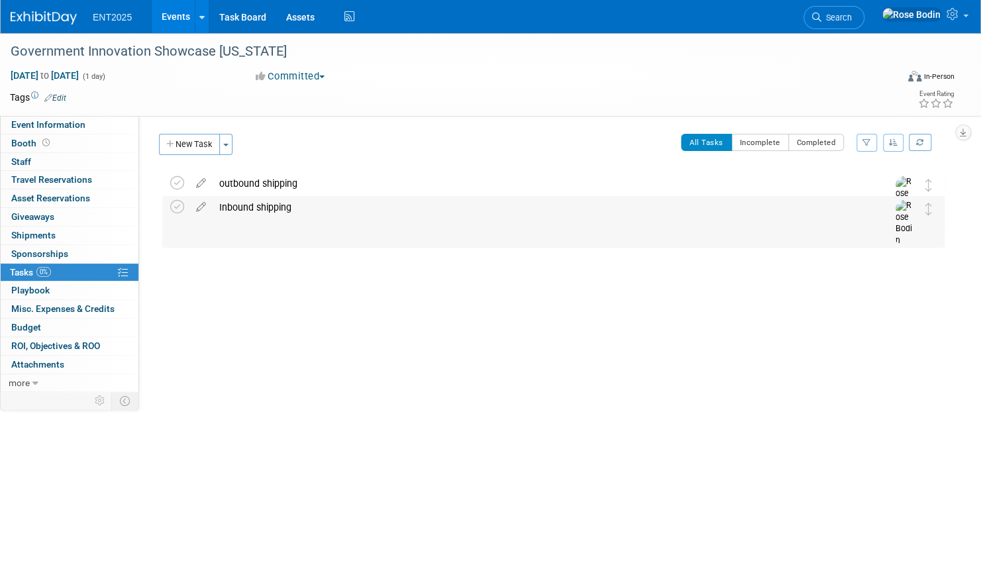
click at [338, 211] on div "Inbound shipping" at bounding box center [541, 207] width 656 height 23
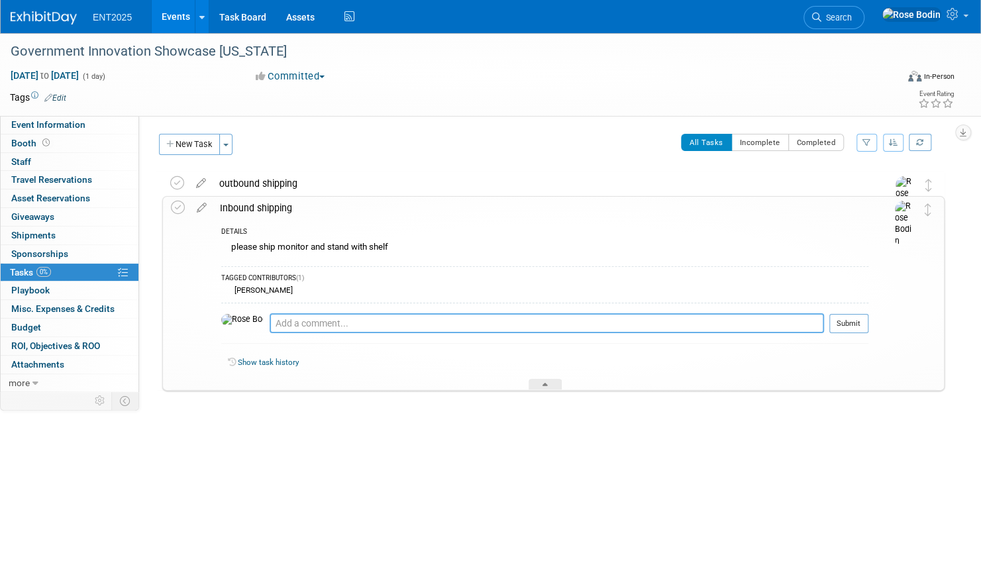
click at [304, 324] on textarea at bounding box center [546, 323] width 554 height 20
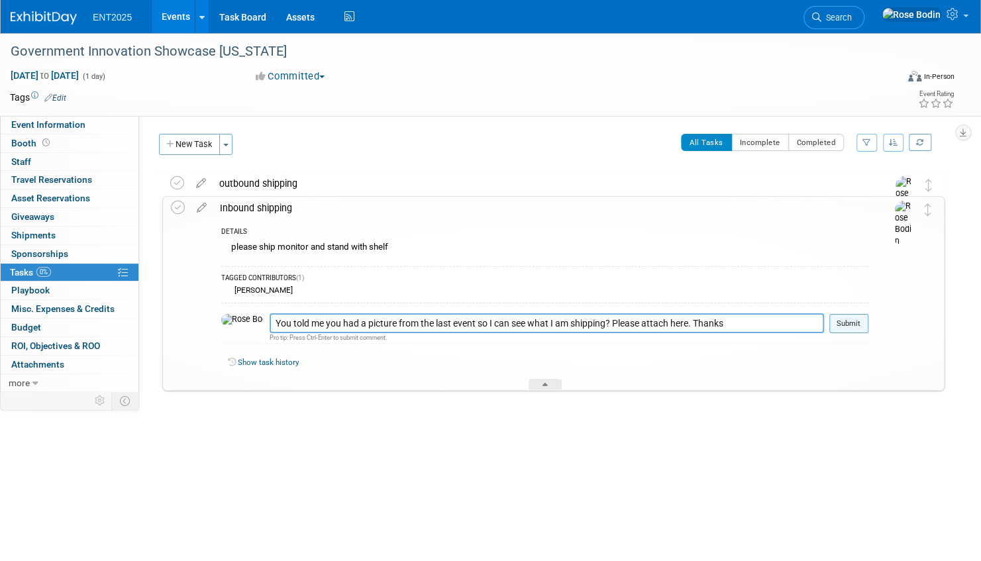
type textarea "You told me you had a picture from the last event so I can see what I am shippi…"
click at [849, 322] on button "Submit" at bounding box center [848, 324] width 39 height 20
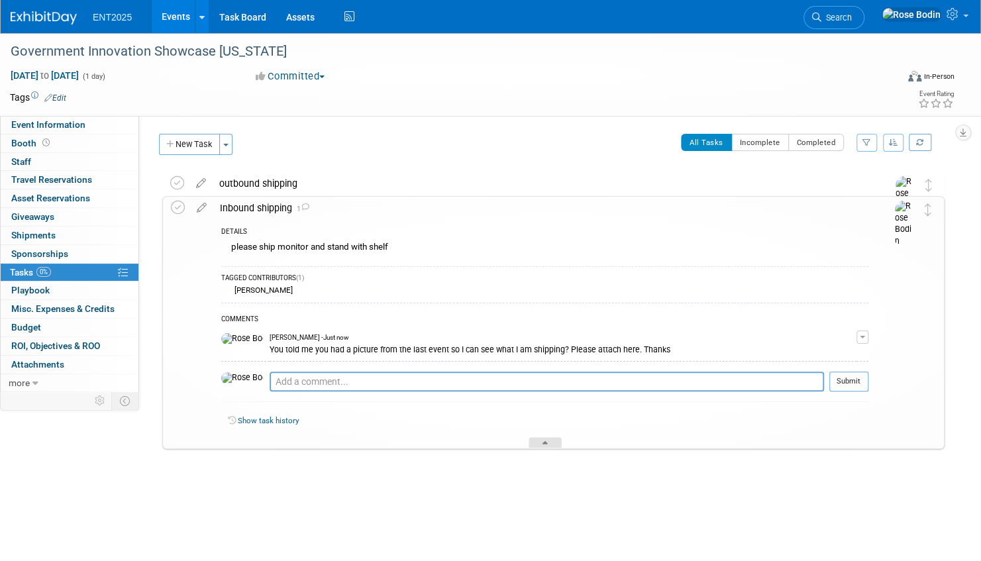
click at [540, 438] on div at bounding box center [544, 442] width 33 height 11
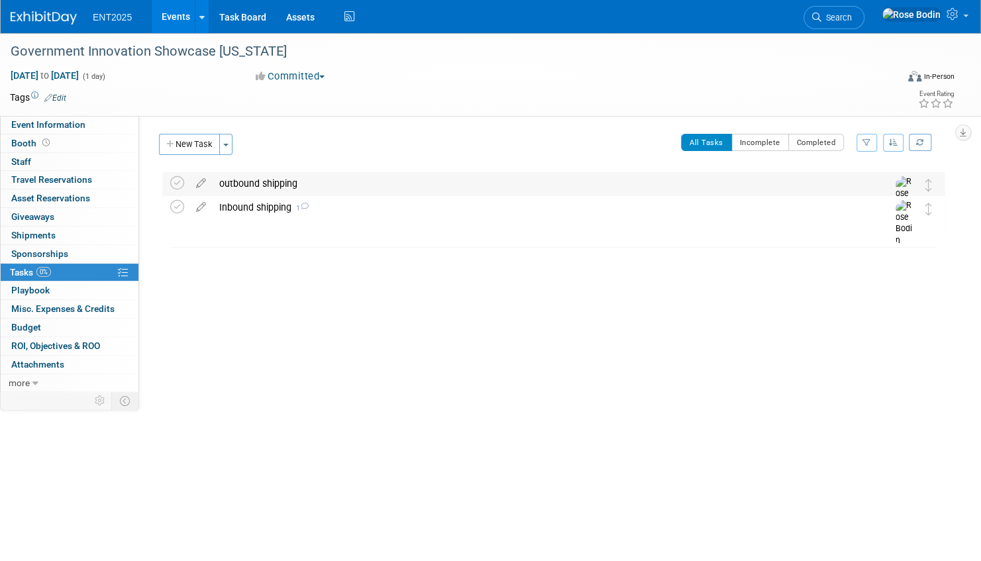
click at [333, 188] on div "outbound shipping" at bounding box center [541, 183] width 656 height 23
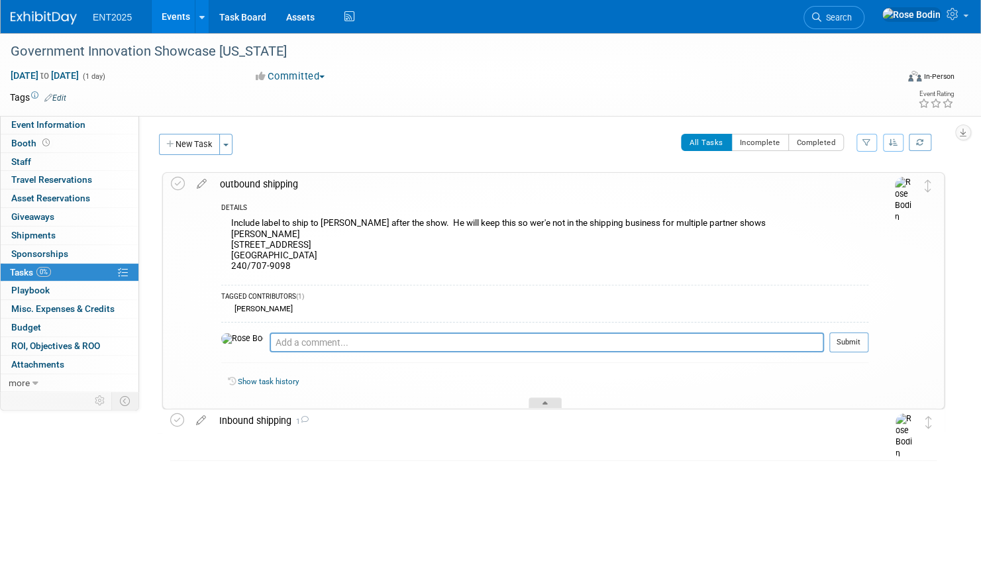
click at [541, 400] on div at bounding box center [544, 402] width 33 height 11
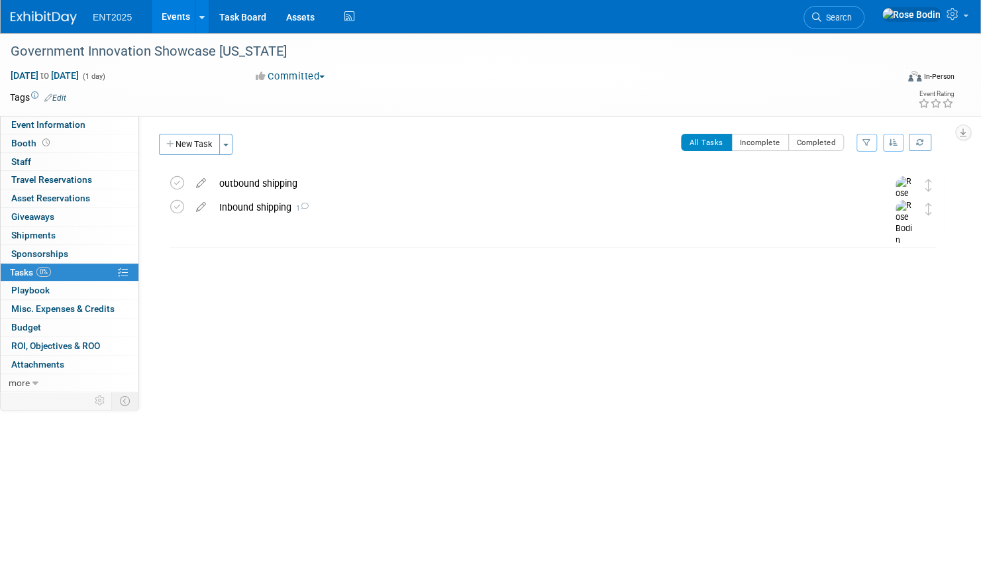
click at [176, 15] on link "Events" at bounding box center [176, 16] width 48 height 33
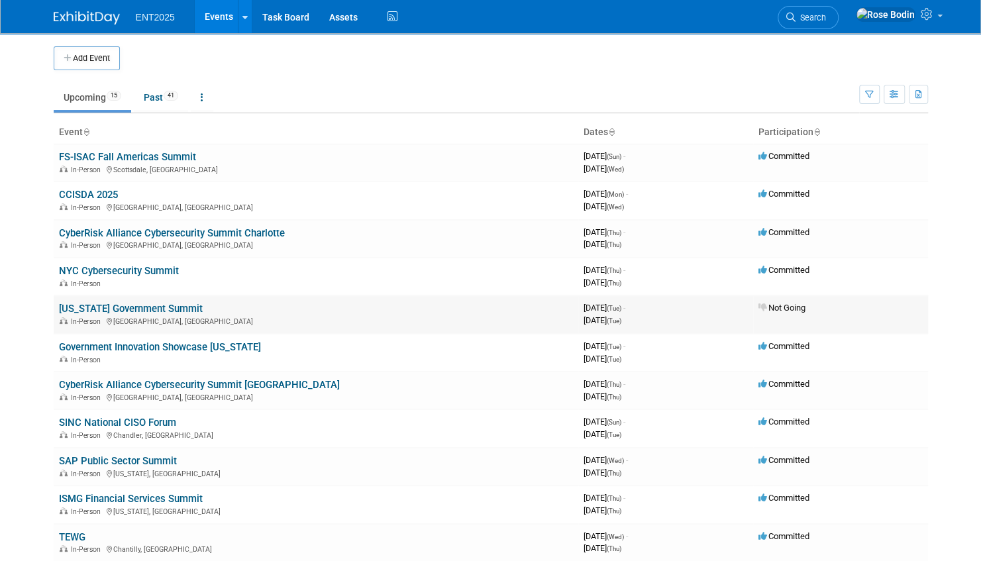
click at [171, 305] on link "[US_STATE] Government Summit" at bounding box center [131, 309] width 144 height 12
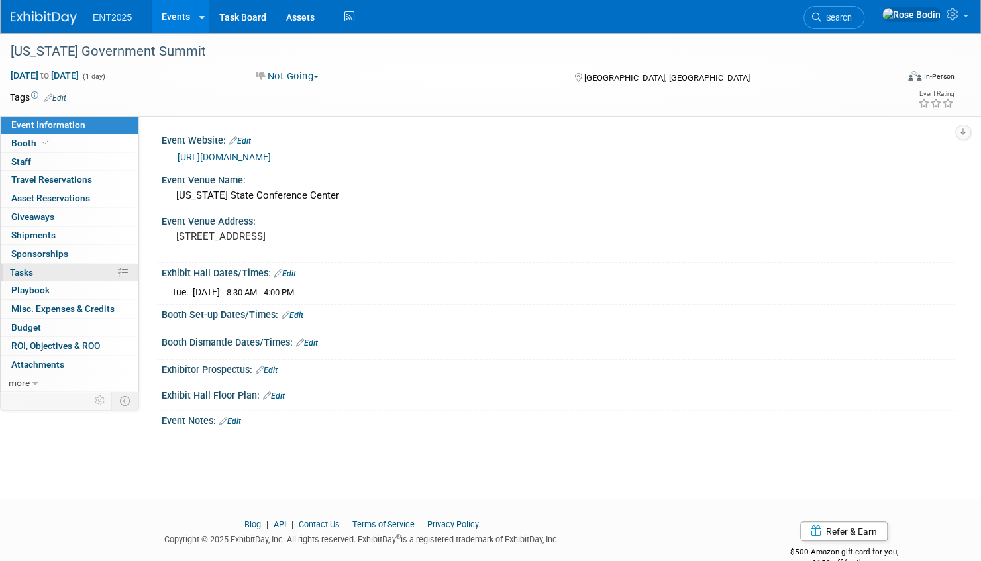
click at [87, 274] on link "0% Tasks 0%" at bounding box center [70, 273] width 138 height 18
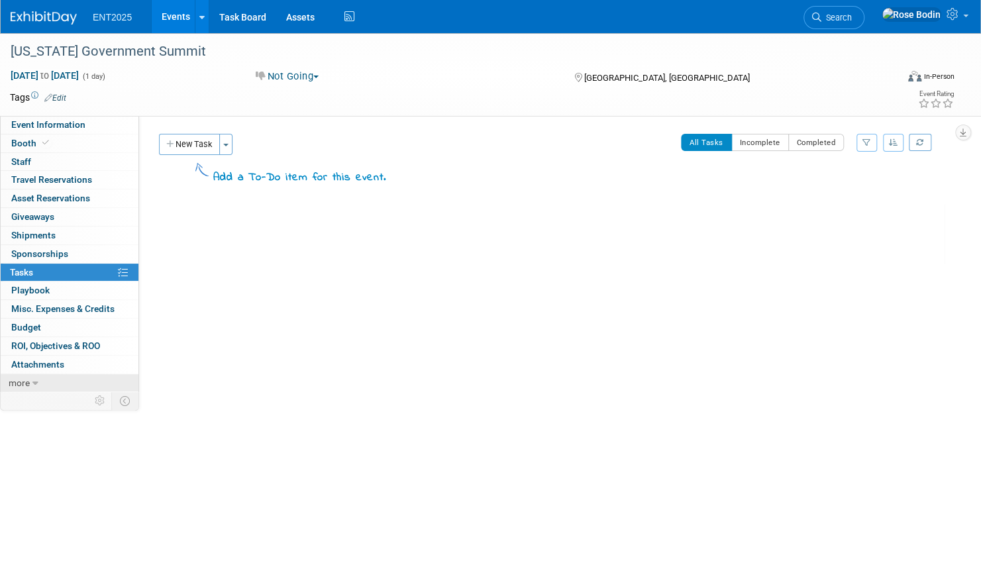
click at [71, 383] on link "more" at bounding box center [70, 383] width 138 height 18
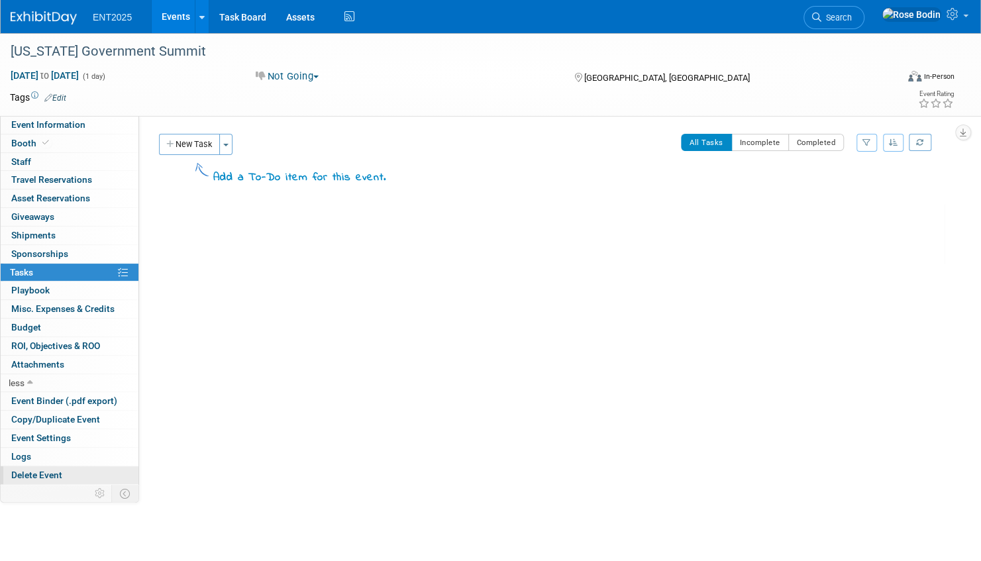
click at [50, 469] on span "Delete Event" at bounding box center [36, 474] width 51 height 11
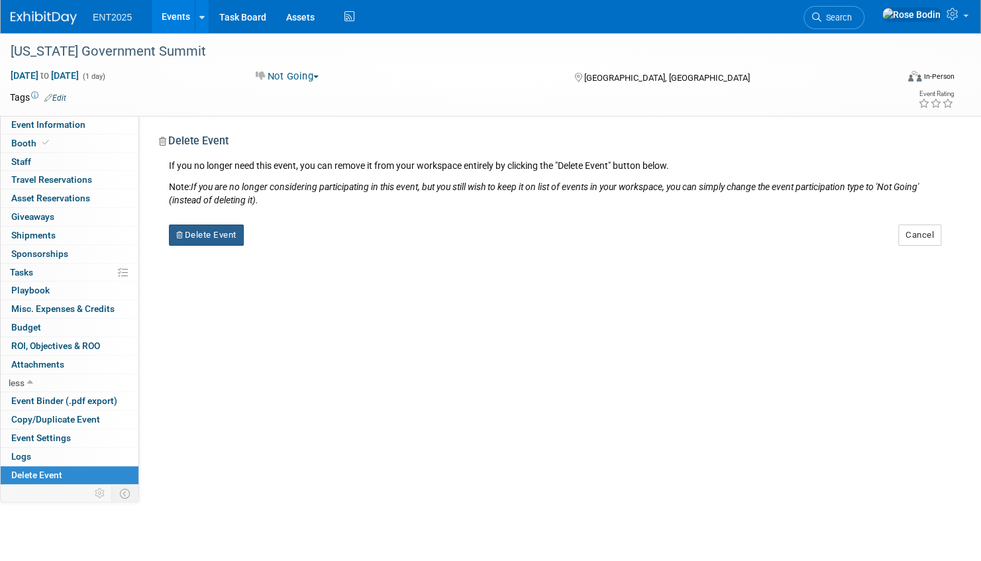
click at [218, 236] on button "Delete Event" at bounding box center [206, 234] width 75 height 21
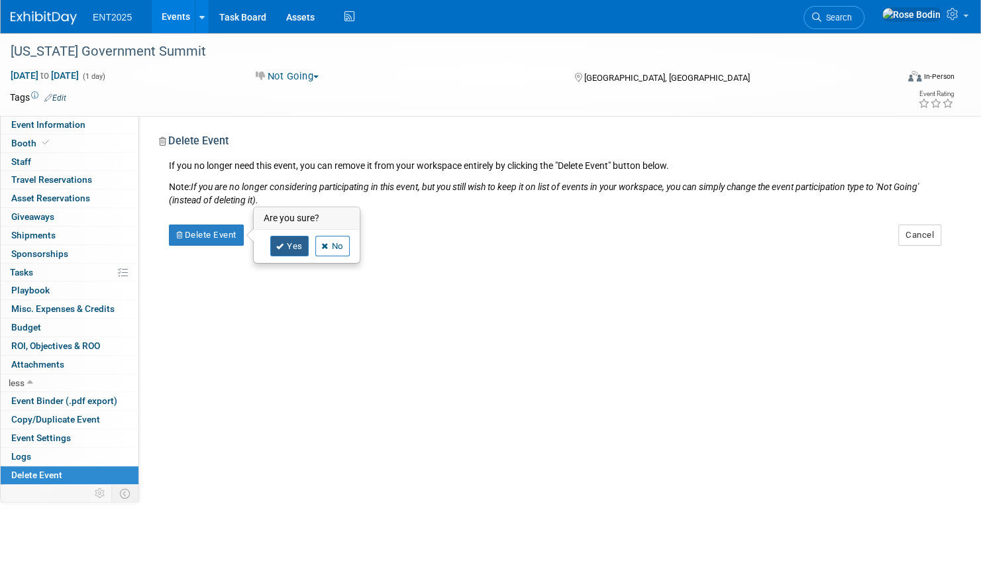
click at [287, 245] on link "Yes" at bounding box center [289, 246] width 38 height 21
